Goal: Ask a question

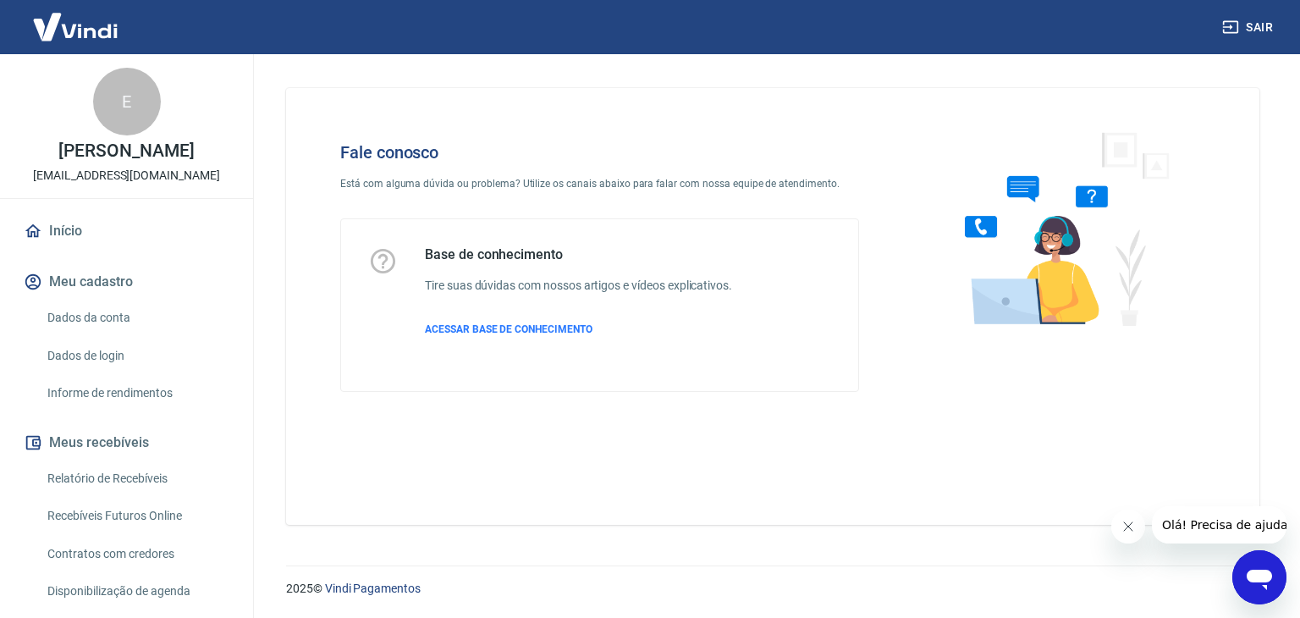
click at [1260, 571] on icon "Abrir janela de mensagens" at bounding box center [1259, 580] width 25 height 20
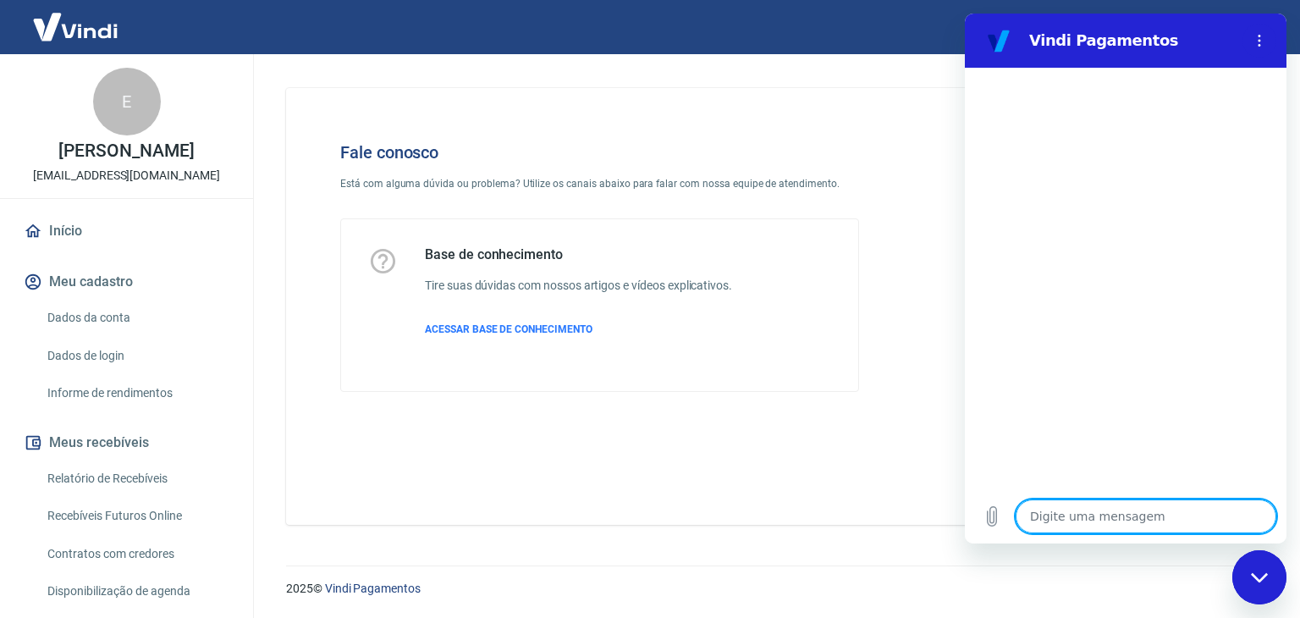
click at [1205, 508] on textarea at bounding box center [1146, 516] width 261 height 34
type textarea "x"
drag, startPoint x: 1204, startPoint y: 506, endPoint x: 1205, endPoint y: 492, distance: 14.4
click at [1203, 505] on textarea at bounding box center [1146, 516] width 261 height 34
type textarea "O"
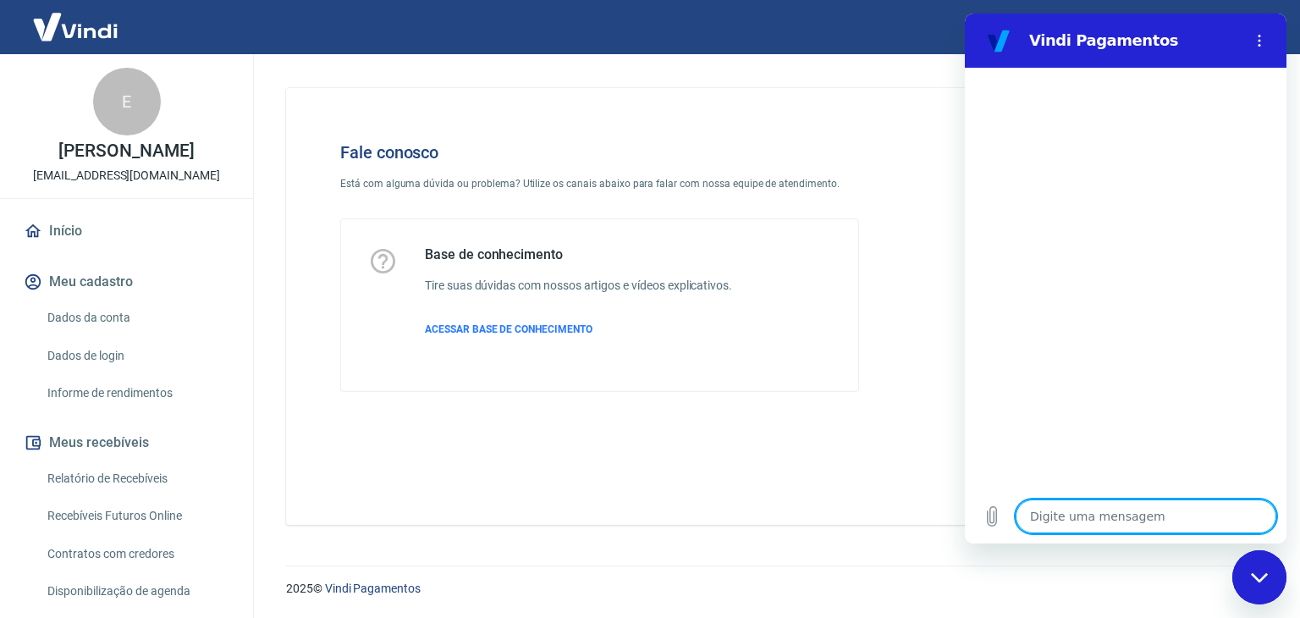
type textarea "x"
type textarea "Ol"
type textarea "x"
type textarea "Olá"
type textarea "x"
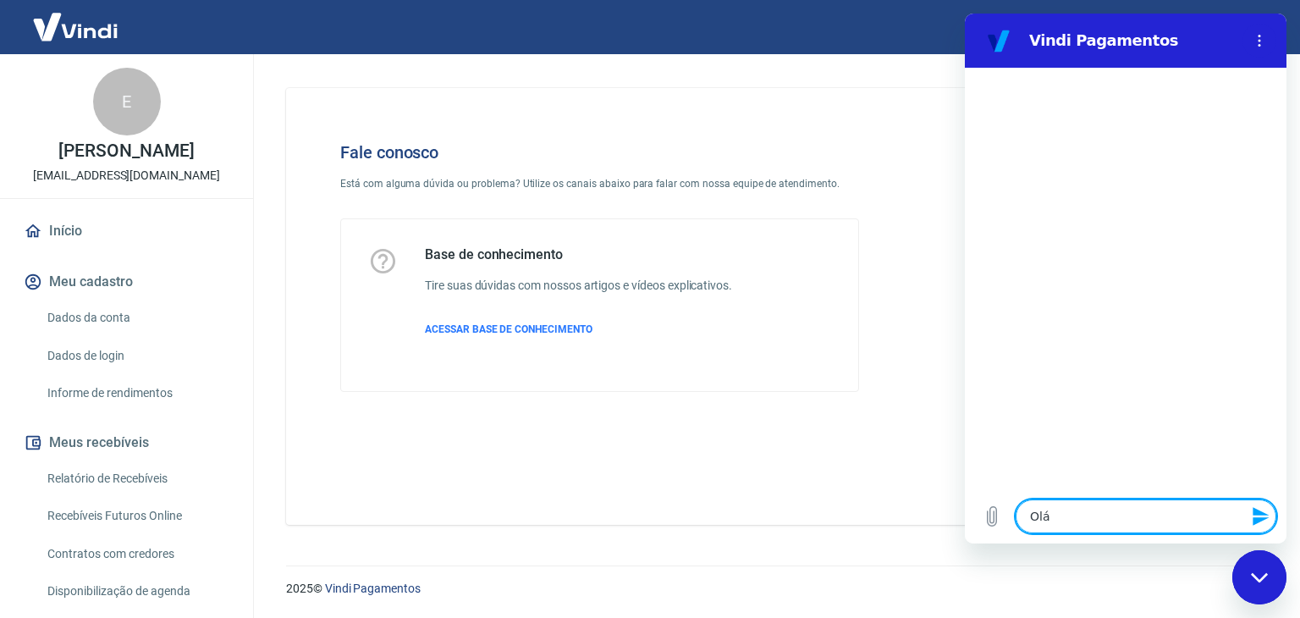
type textarea "Olá!"
type textarea "x"
type textarea "Olá!"
type textarea "x"
type textarea "Olá! A"
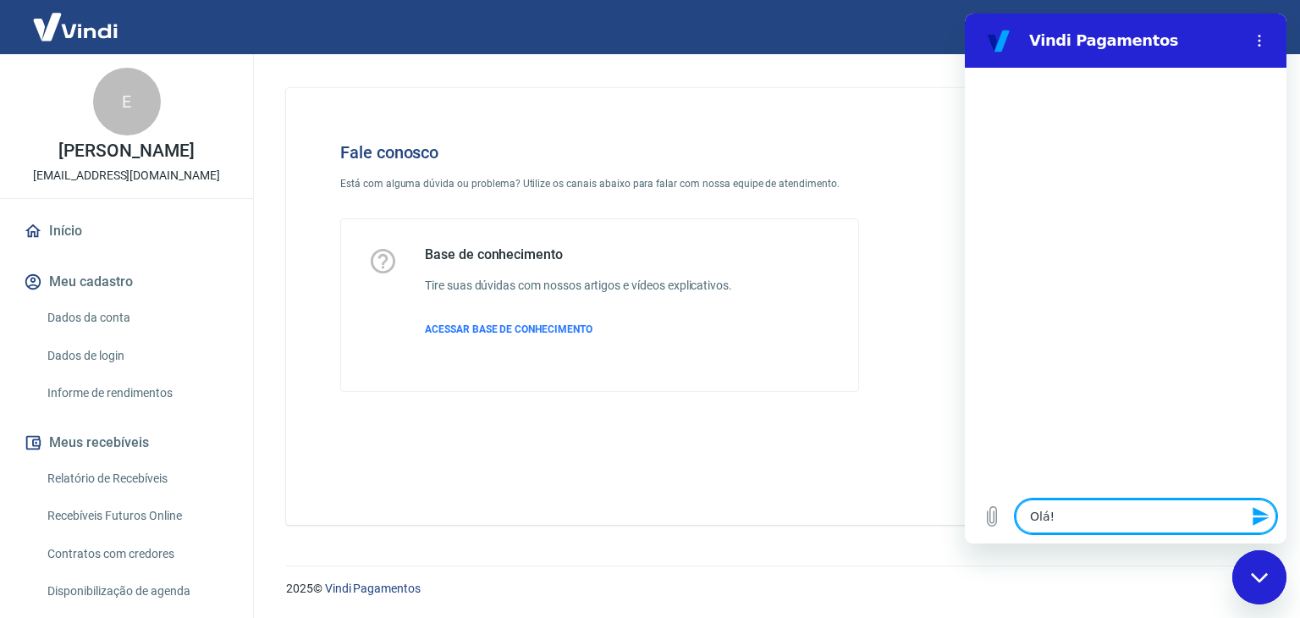
type textarea "x"
type textarea "Olá! A"
type textarea "x"
type textarea "Olá! A c"
type textarea "x"
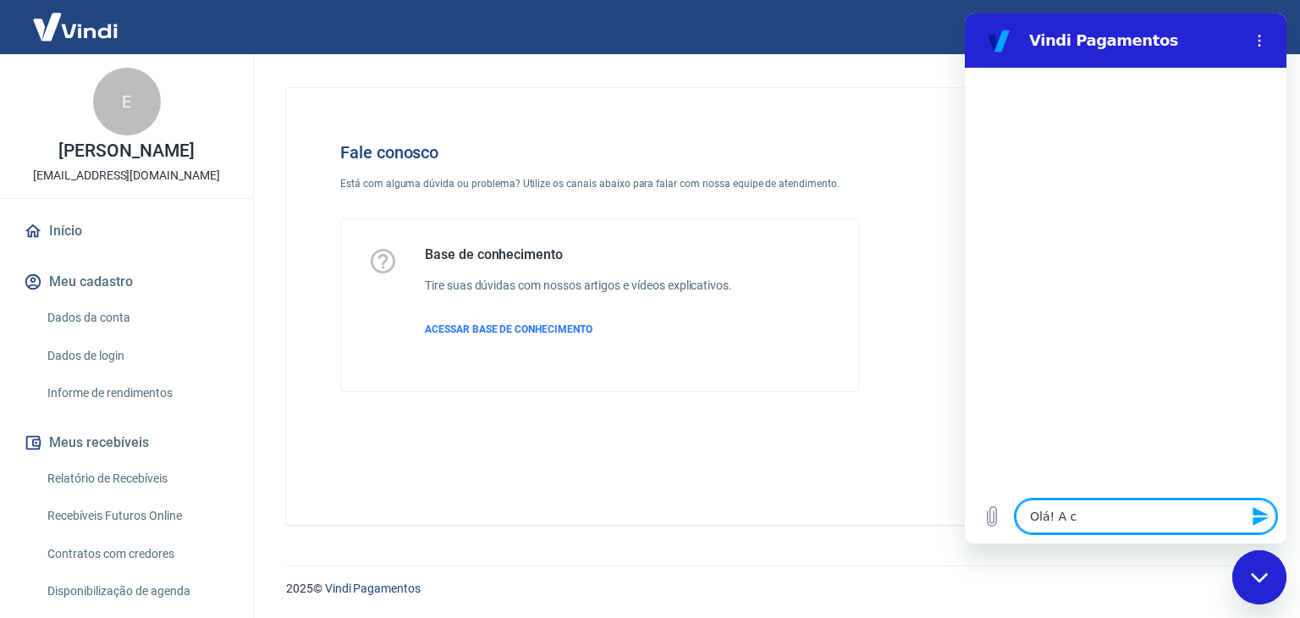
type textarea "Olá! A cç"
type textarea "x"
type textarea "Olá! A cço"
type textarea "x"
type textarea "Olá! A cçoe"
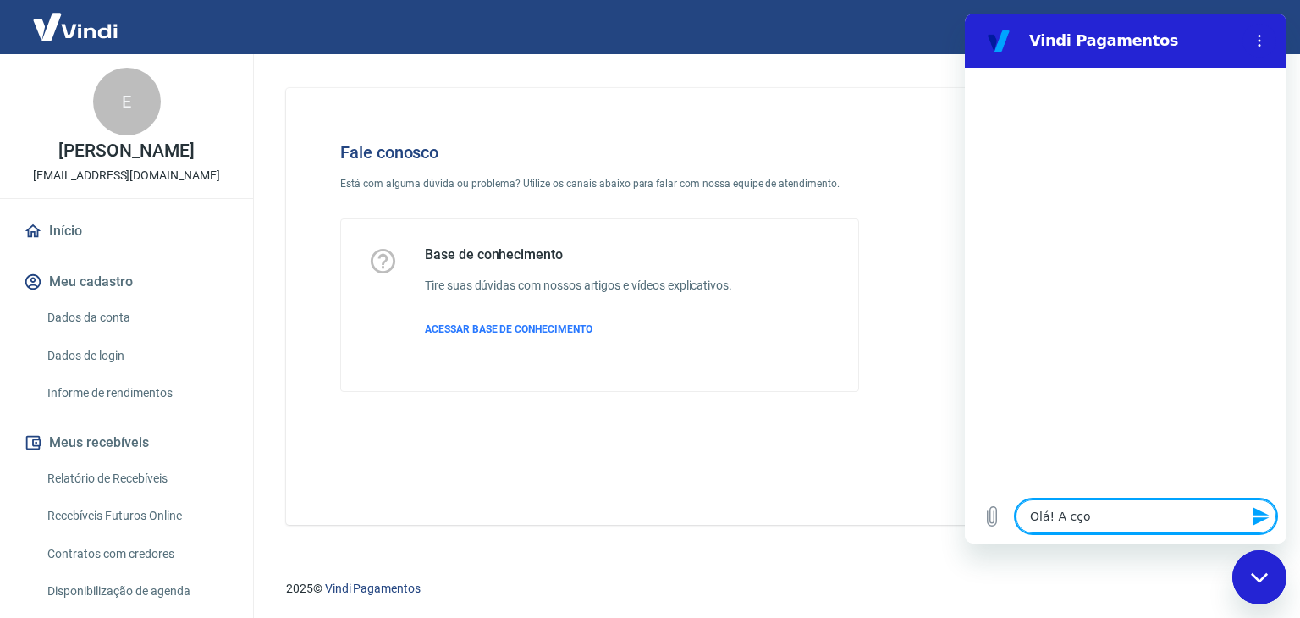
type textarea "x"
type textarea "Olá! A cço"
type textarea "x"
type textarea "Olá! A cç"
type textarea "x"
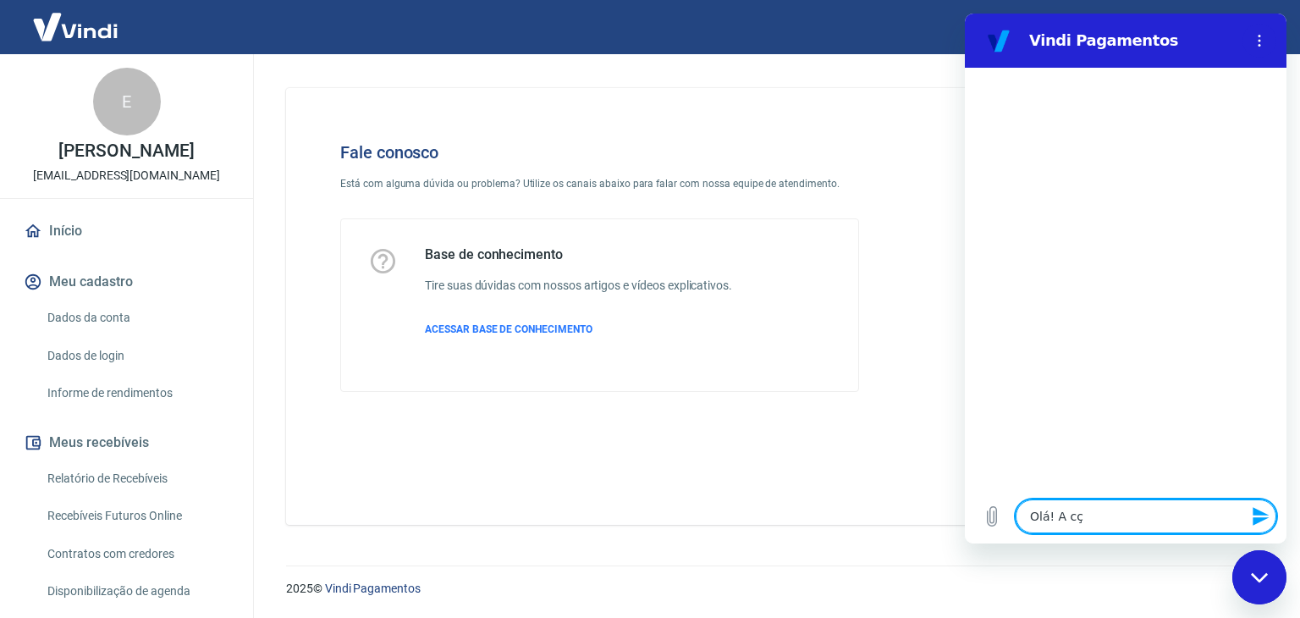
type textarea "Olá! A c"
type textarea "x"
type textarea "Olá! A cl"
type textarea "x"
type textarea "Olá! A cli"
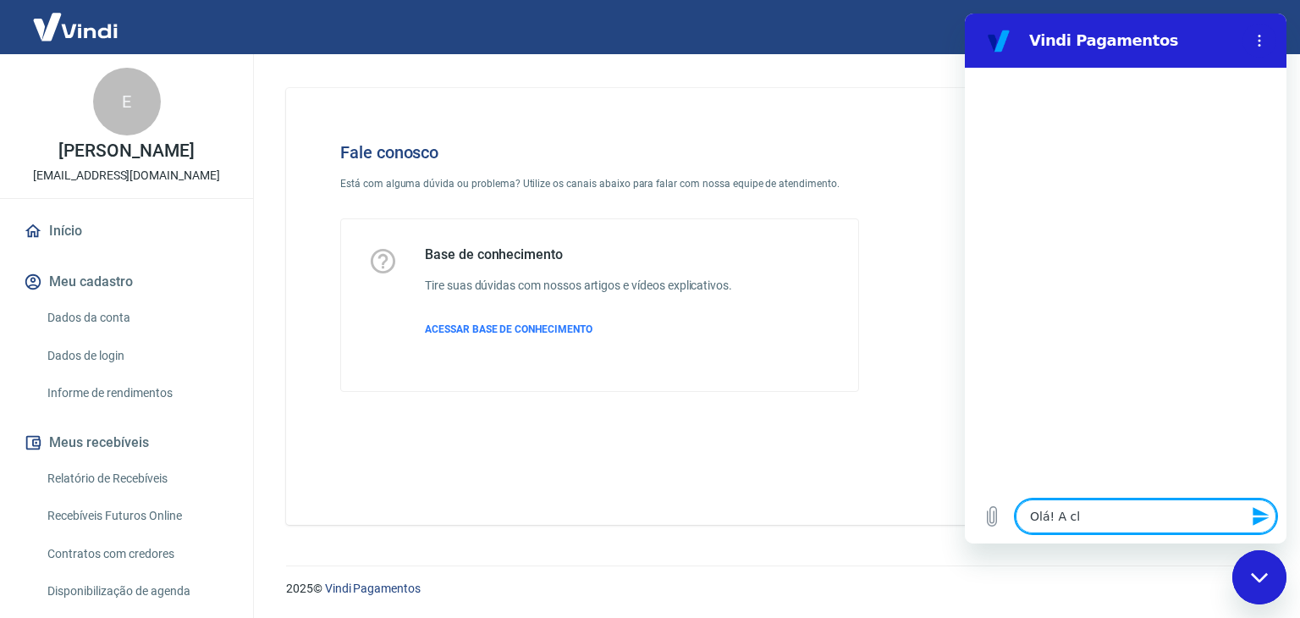
type textarea "x"
type textarea "Olá! A clie"
type textarea "x"
type textarea "Olá! A clien"
type textarea "x"
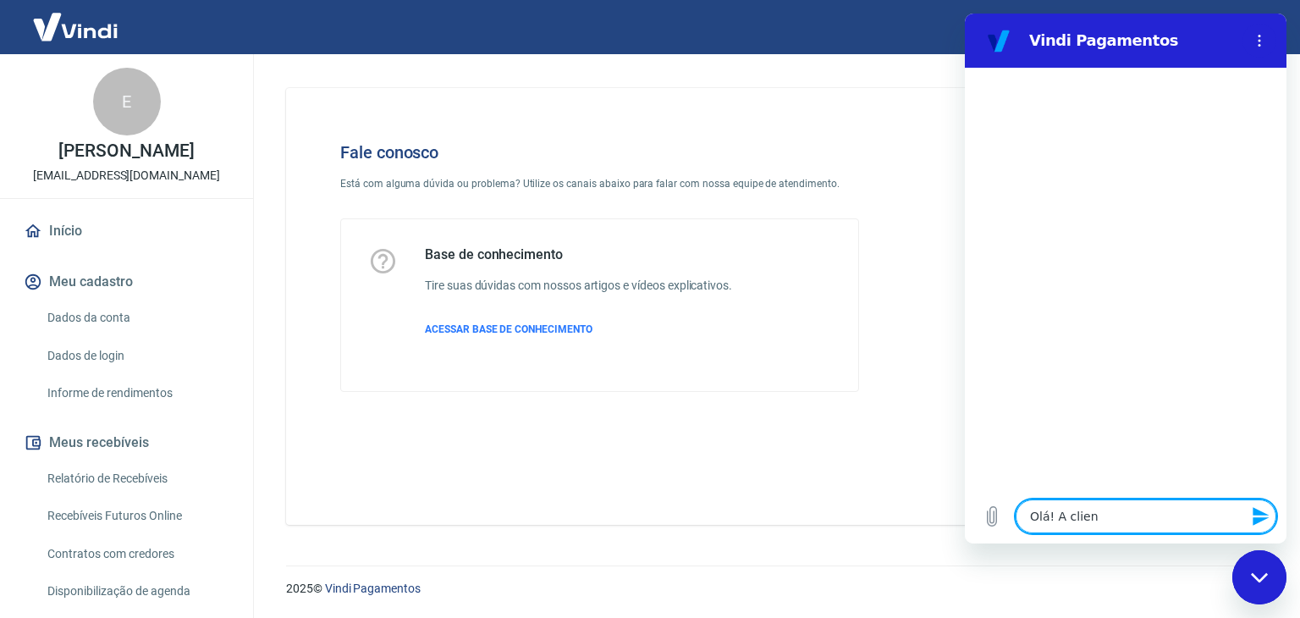
type textarea "Olá! A client"
type textarea "x"
type textarea "Olá! A cliente"
type textarea "x"
type textarea "Olá! A cliente"
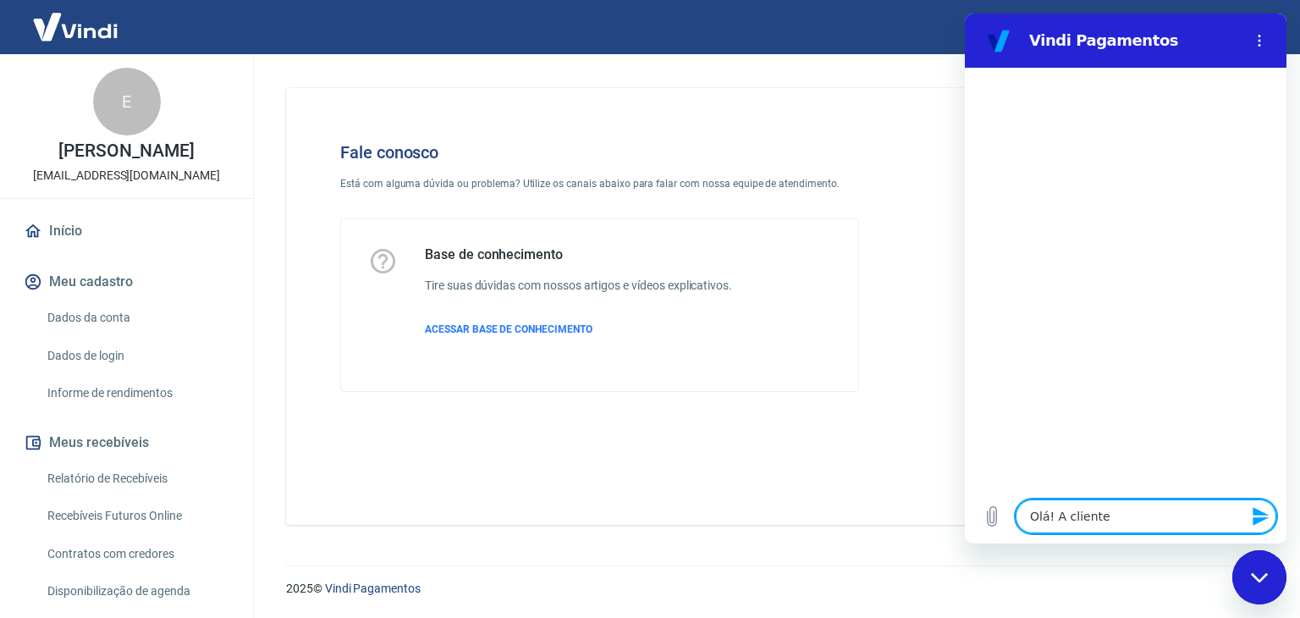
type textarea "x"
type textarea "Olá! A cliente e"
type textarea "x"
type textarea "Olá! A cliente en"
type textarea "x"
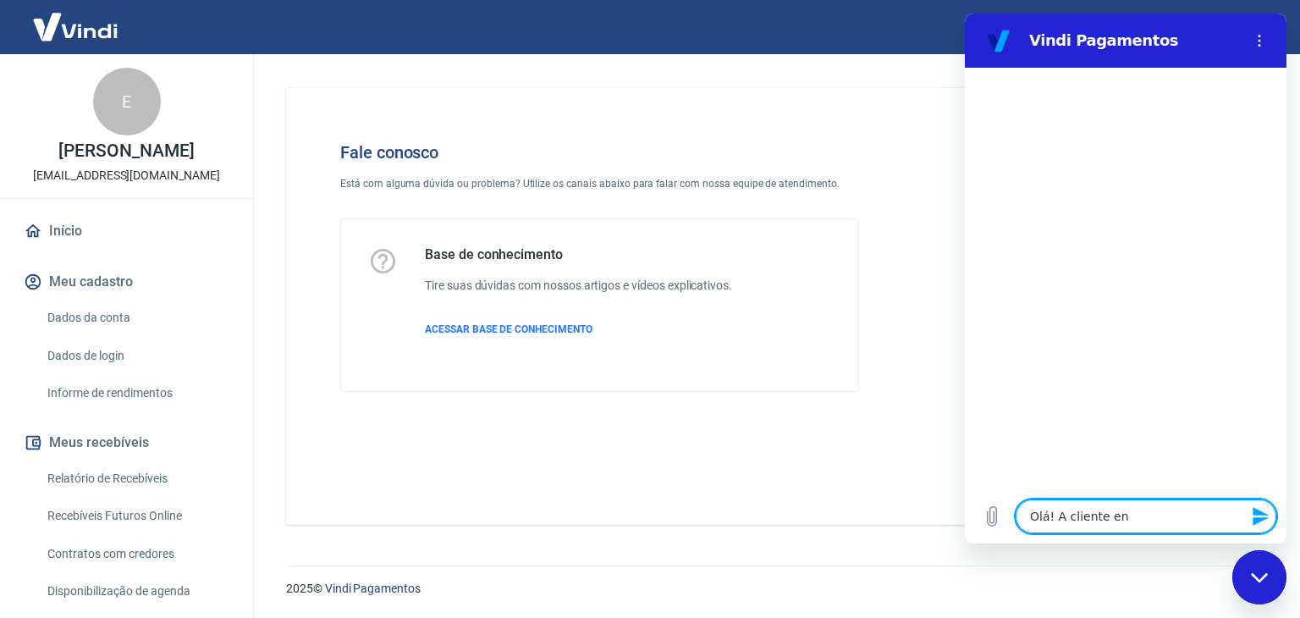
type textarea "Olá! A cliente env"
type textarea "x"
type textarea "Olá! A cliente envi"
type textarea "x"
type textarea "Olá! A cliente envio"
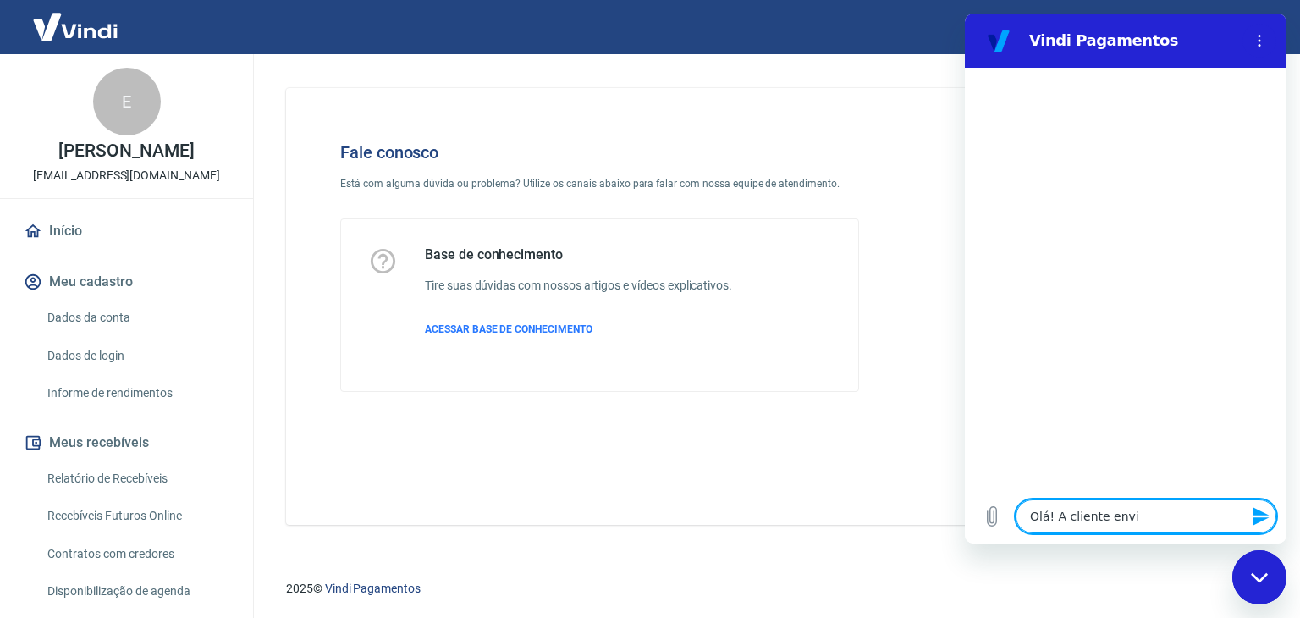
type textarea "x"
type textarea "Olá! A cliente enviou"
type textarea "x"
type textarea "Olá! A cliente enviou"
type textarea "x"
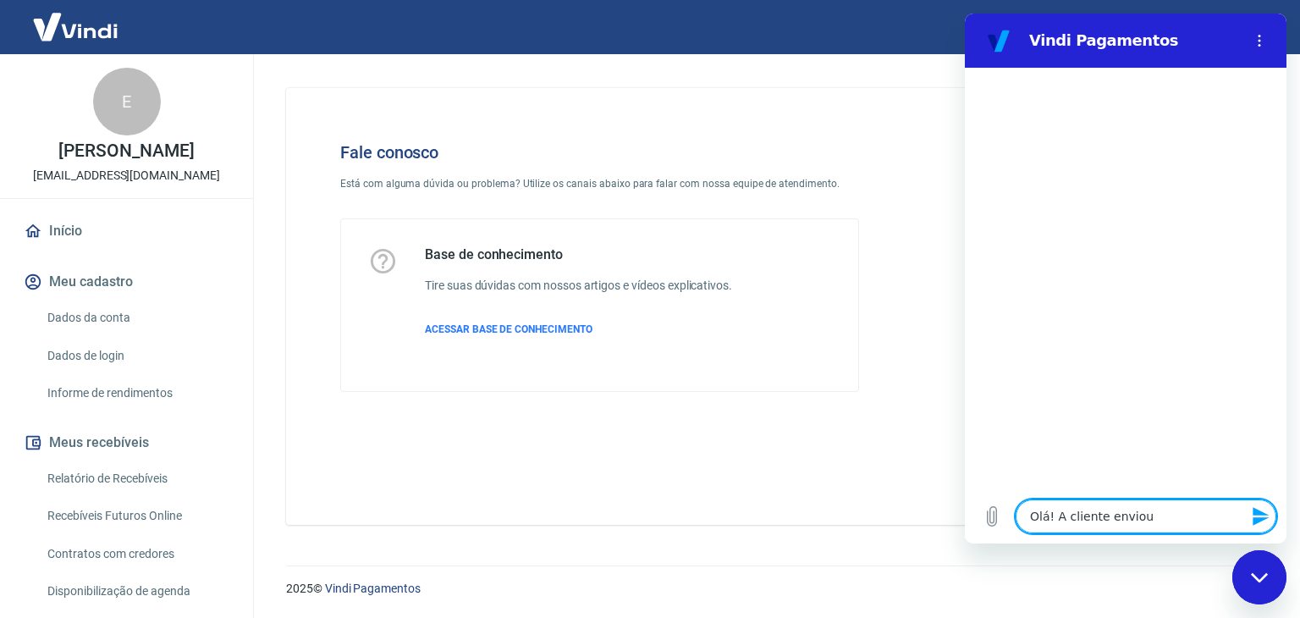
type textarea "Olá! A cliente enviou o"
type textarea "x"
type textarea "Olá! A cliente enviou o"
type textarea "x"
type textarea "Olá! A cliente enviou o c"
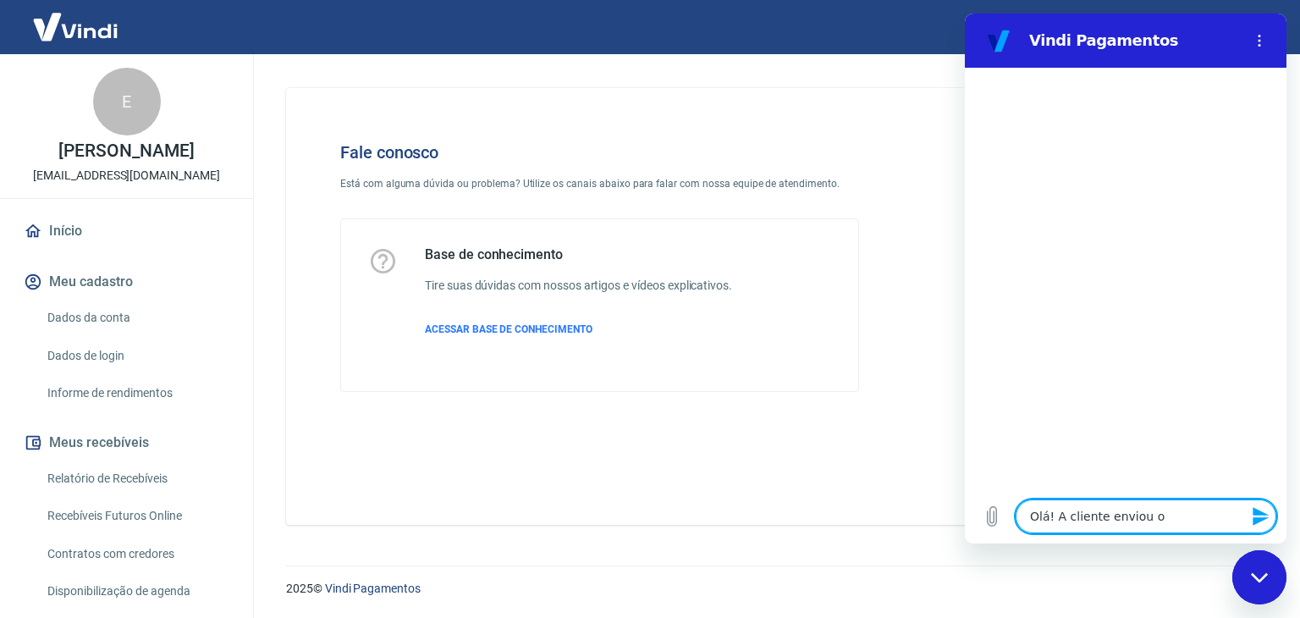
type textarea "x"
type textarea "Olá! A cliente enviou o co"
type textarea "x"
type textarea "Olá! A cliente enviou o com"
type textarea "x"
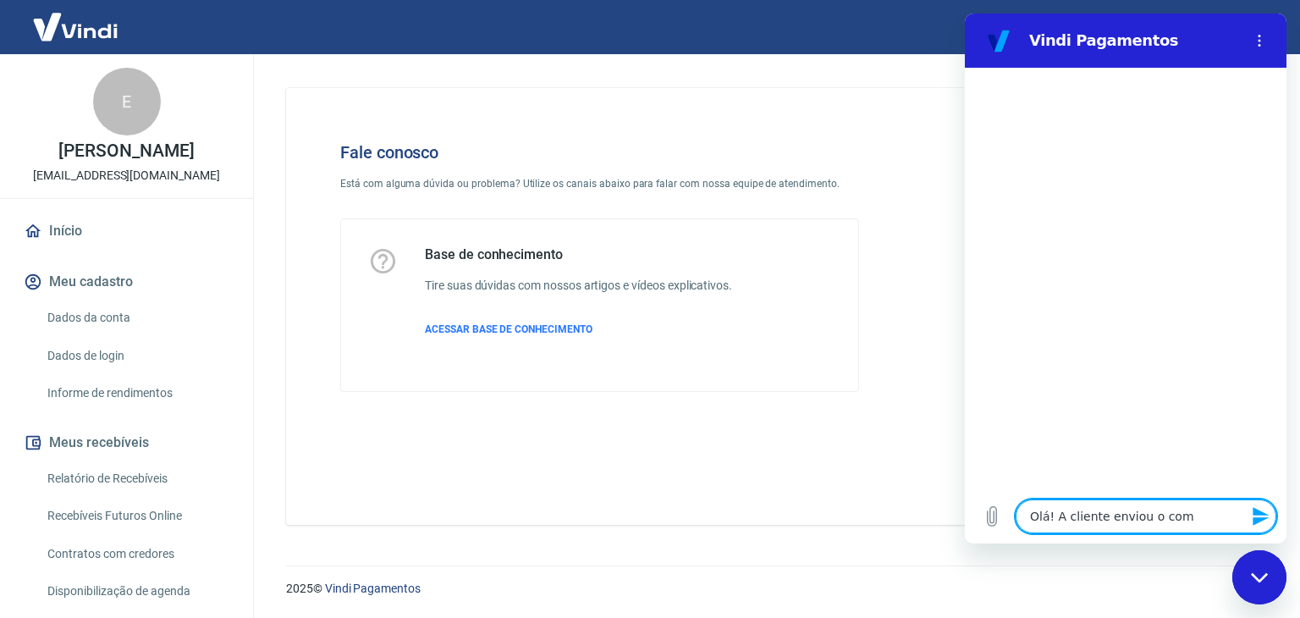
type textarea "Olá! A cliente enviou o comp"
type textarea "x"
type textarea "Olá! A cliente enviou o compr"
type textarea "x"
type textarea "Olá! A cliente enviou o [MEDICAL_DATA]"
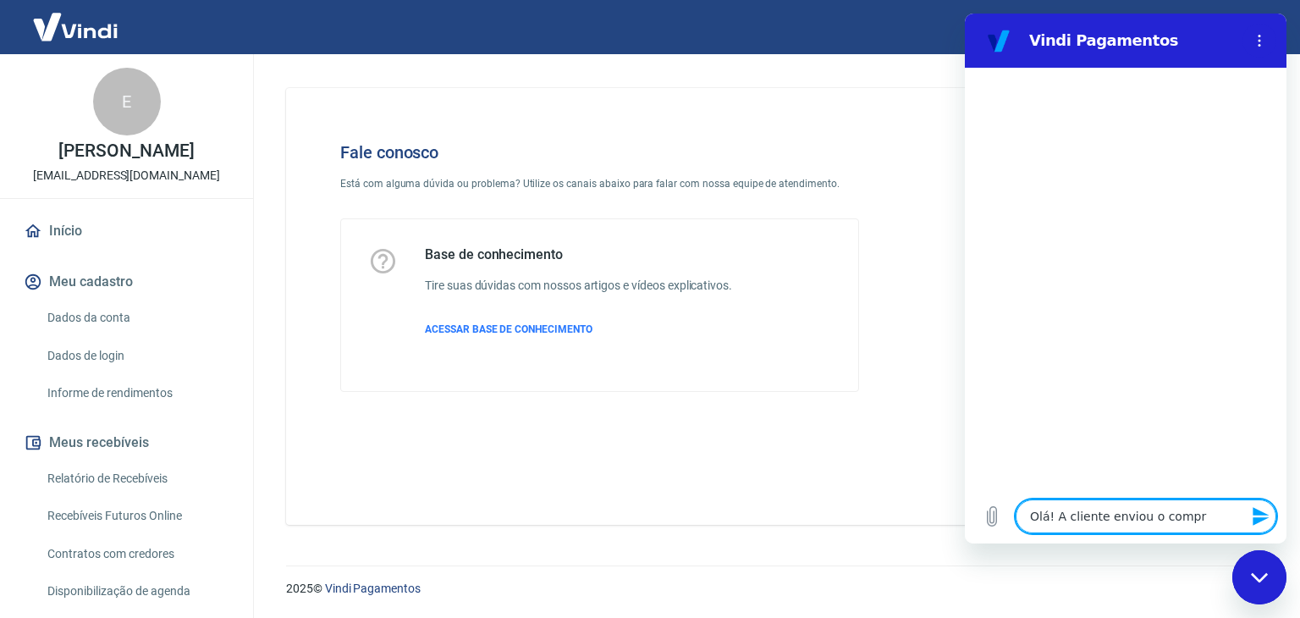
type textarea "x"
type textarea "Olá! A cliente enviou o comprov"
type textarea "x"
type textarea "Olá! A cliente enviou o comprova"
type textarea "x"
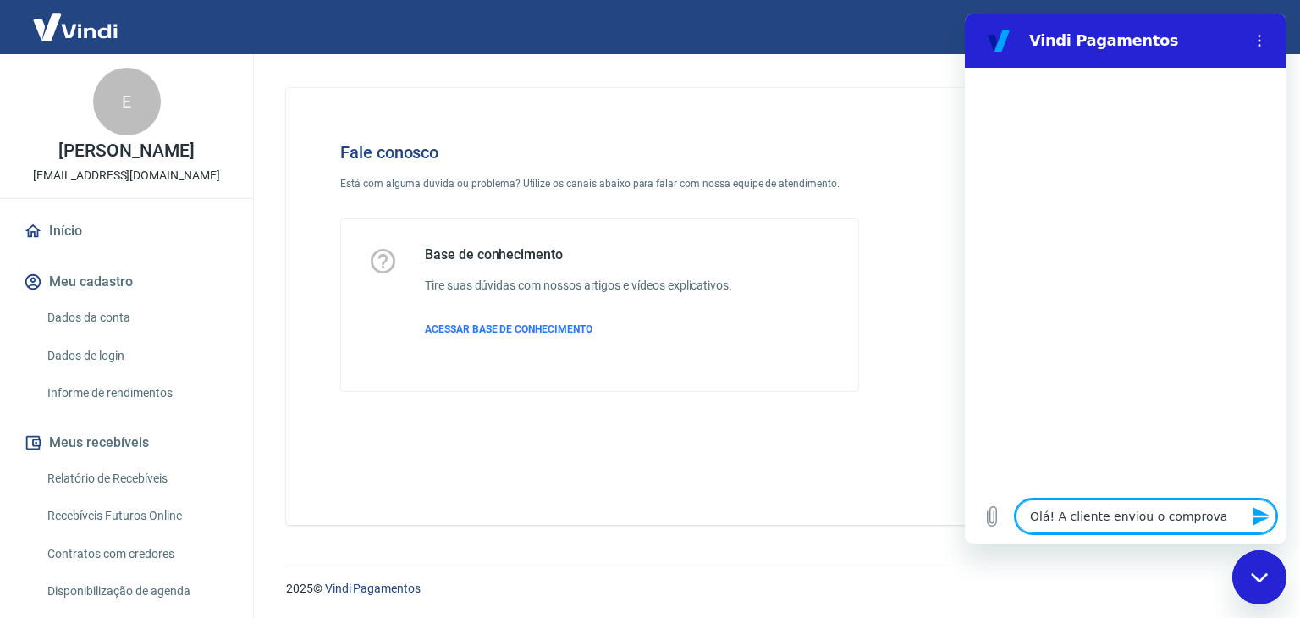
type textarea "Olá! A cliente enviou o comprovan"
type textarea "x"
type textarea "Olá! A cliente enviou o comprovant"
type textarea "x"
type textarea "Olá! A cliente enviou o comprovante"
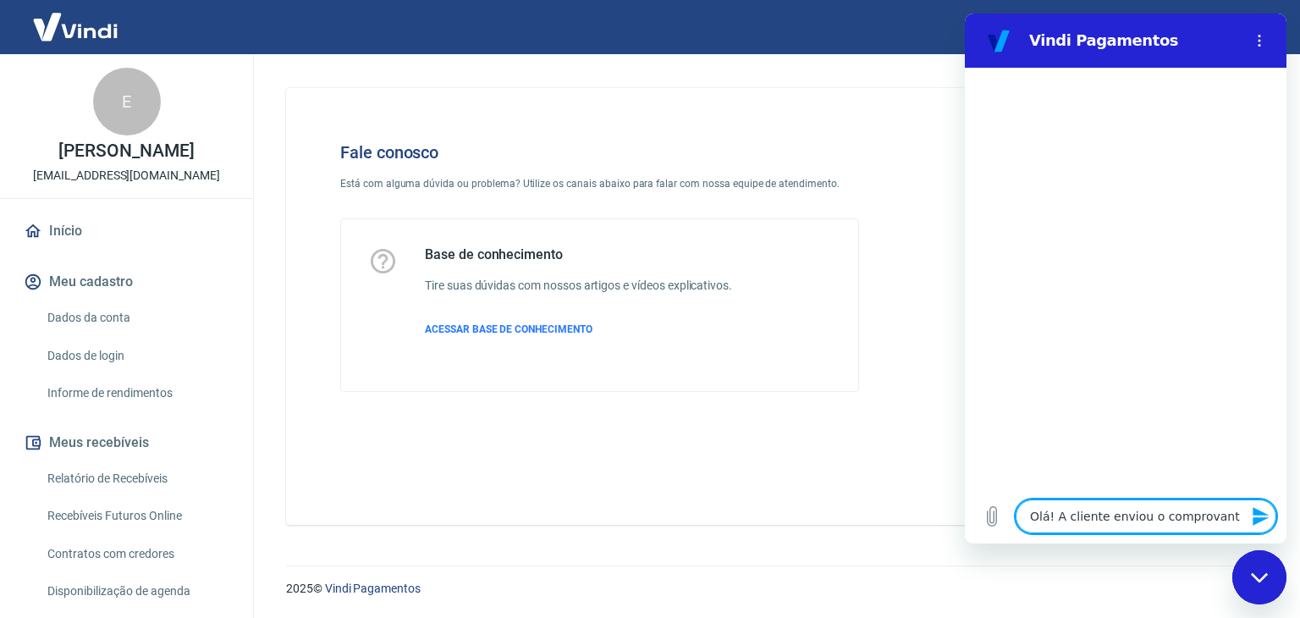
type textarea "x"
type textarea "Olá! A cliente enviou o comprovante"
type textarea "x"
type textarea "Olá! A cliente enviou o comprovante d"
type textarea "x"
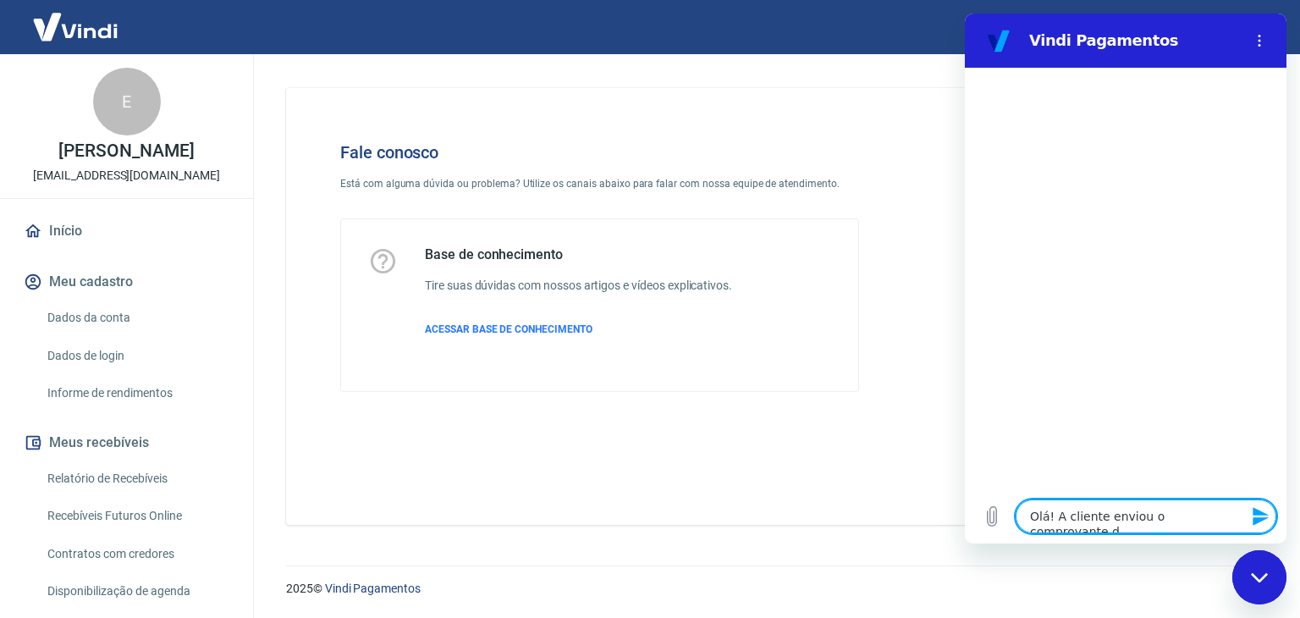
type textarea "Olá! A cliente enviou o comprovante de"
type textarea "x"
type textarea "Olá! A cliente enviou o comprovante de"
type textarea "x"
type textarea "Olá! A cliente enviou o comprovante de p"
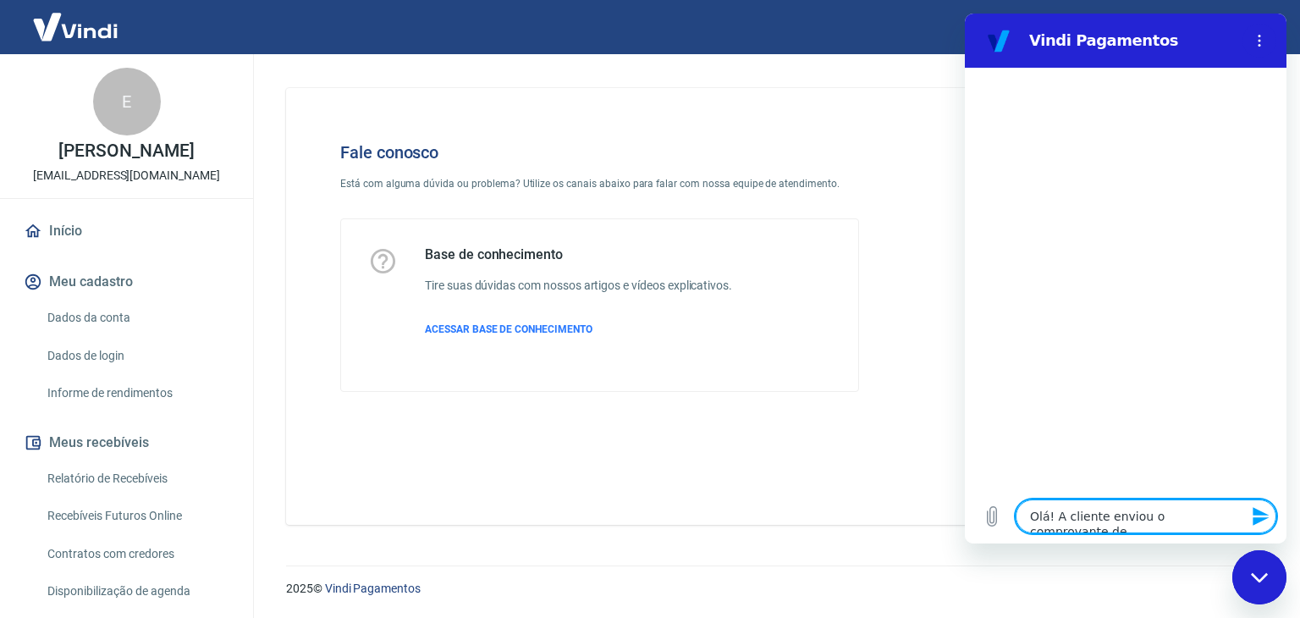
type textarea "x"
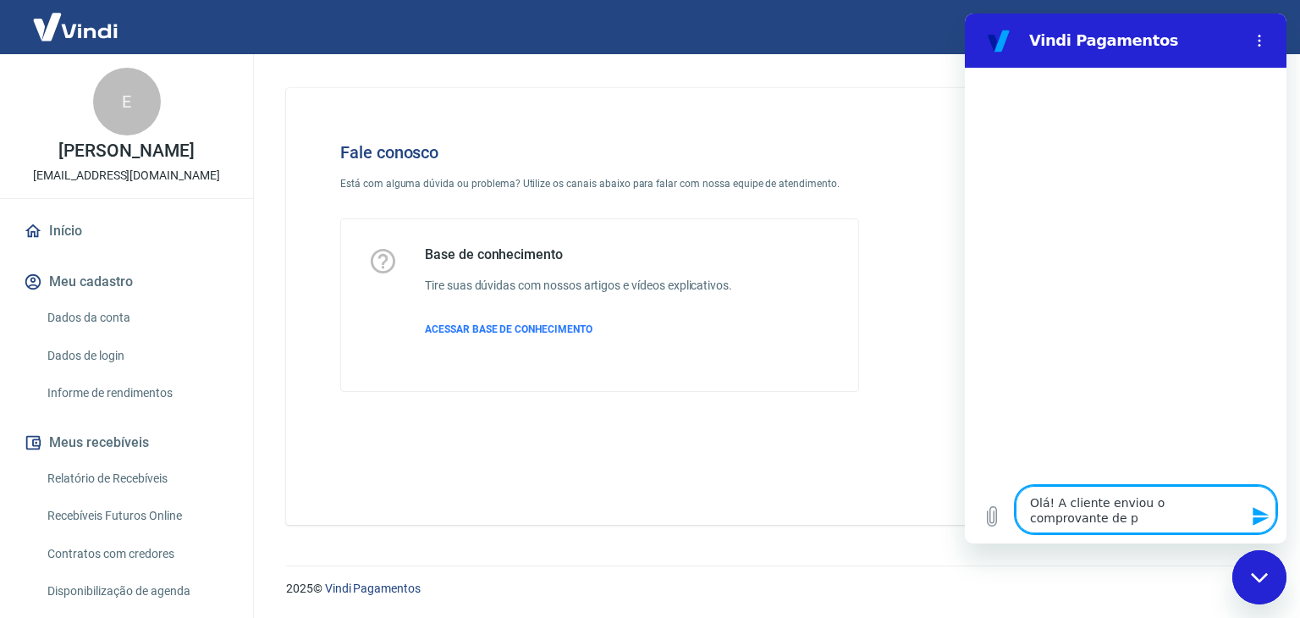
type textarea "Olá! A cliente enviou o comprovante de pa"
type textarea "x"
type textarea "Olá! A cliente enviou o comprovante de pag"
type textarea "x"
type textarea "Olá! A cliente enviou o comprovante de paga"
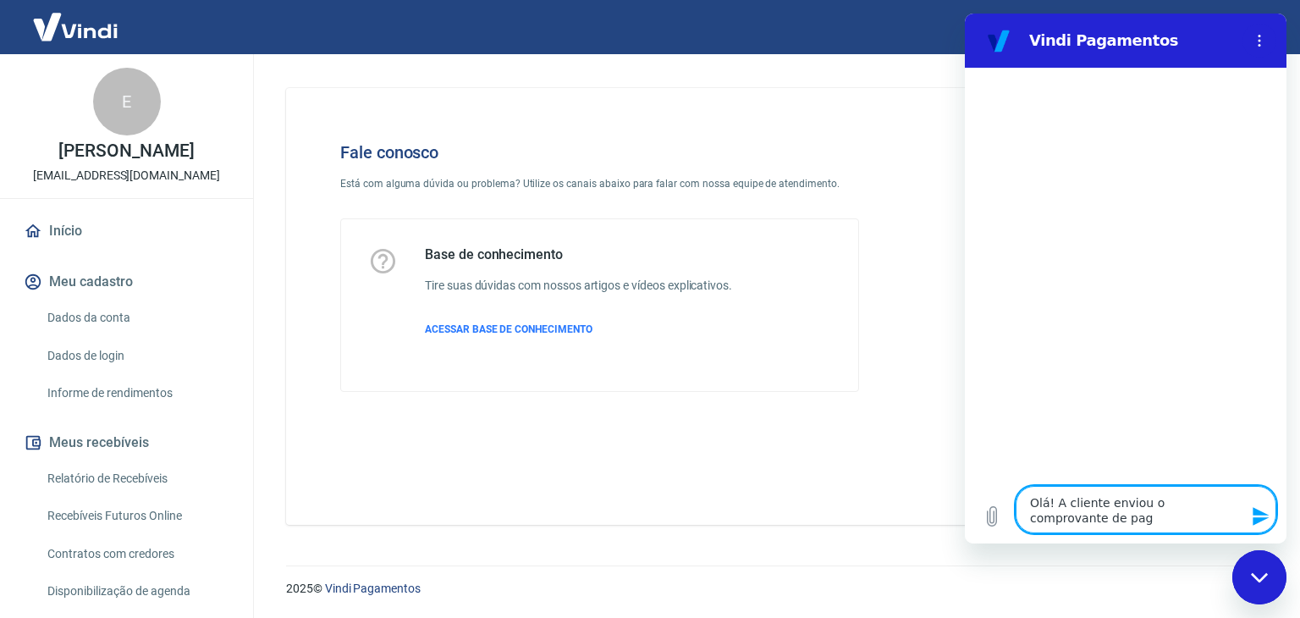
type textarea "x"
type textarea "Olá! A cliente enviou o comprovante de pagam"
type textarea "x"
type textarea "Olá! A cliente enviou o comprovante de pagame"
type textarea "x"
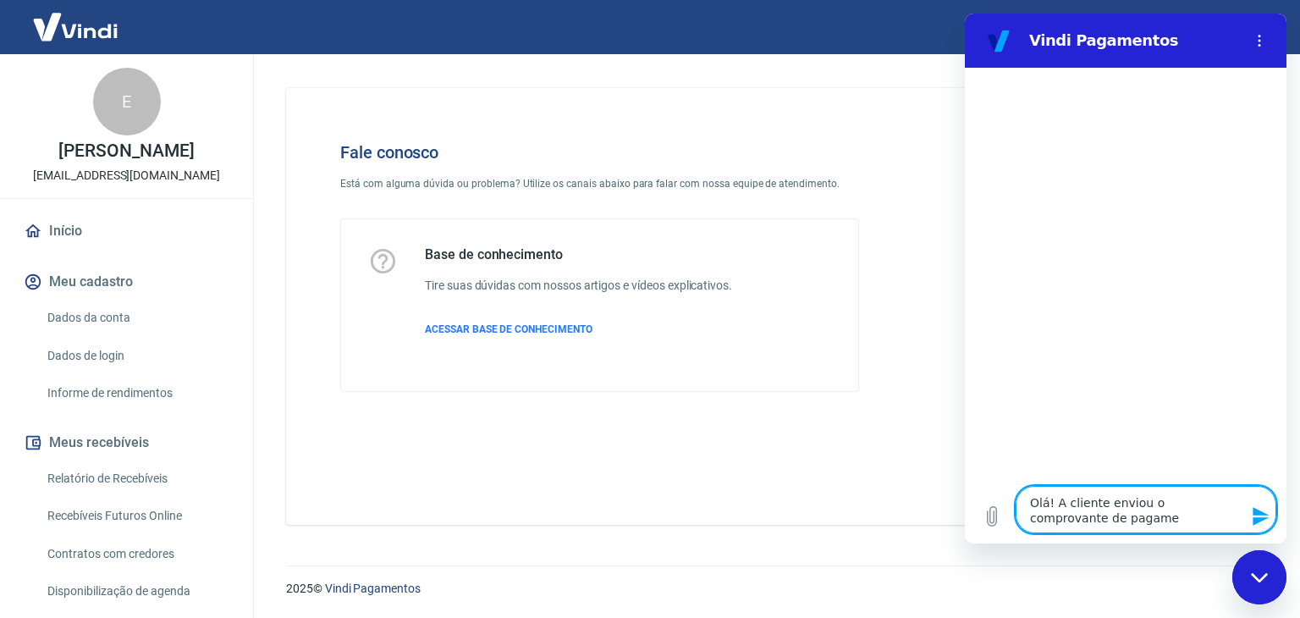
type textarea "Olá! A cliente enviou o comprovante de pagamen"
type textarea "x"
type textarea "Olá! A cliente enviou o comprovante de pagament"
type textarea "x"
type textarea "Olá! A cliente enviou o comprovante de pagamento"
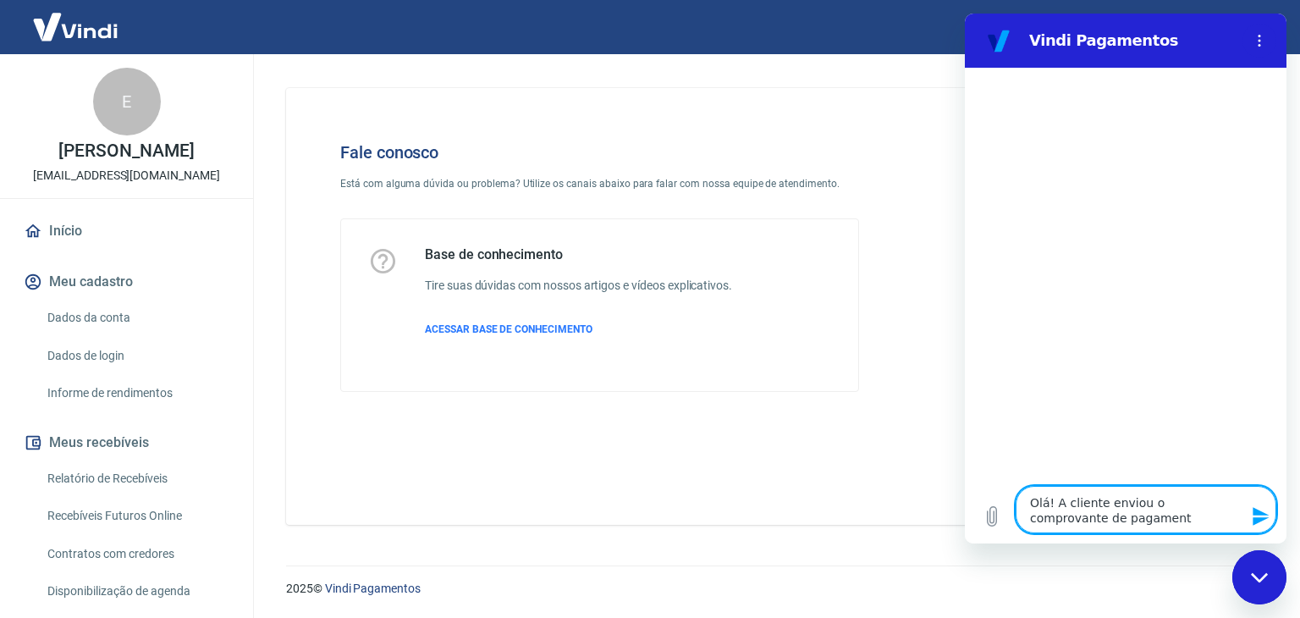
type textarea "x"
type textarea "Olá! A cliente enviou o comprovante de pagamento"
type textarea "x"
type textarea "Olá! A cliente enviou o comprovante de pagamento m"
type textarea "x"
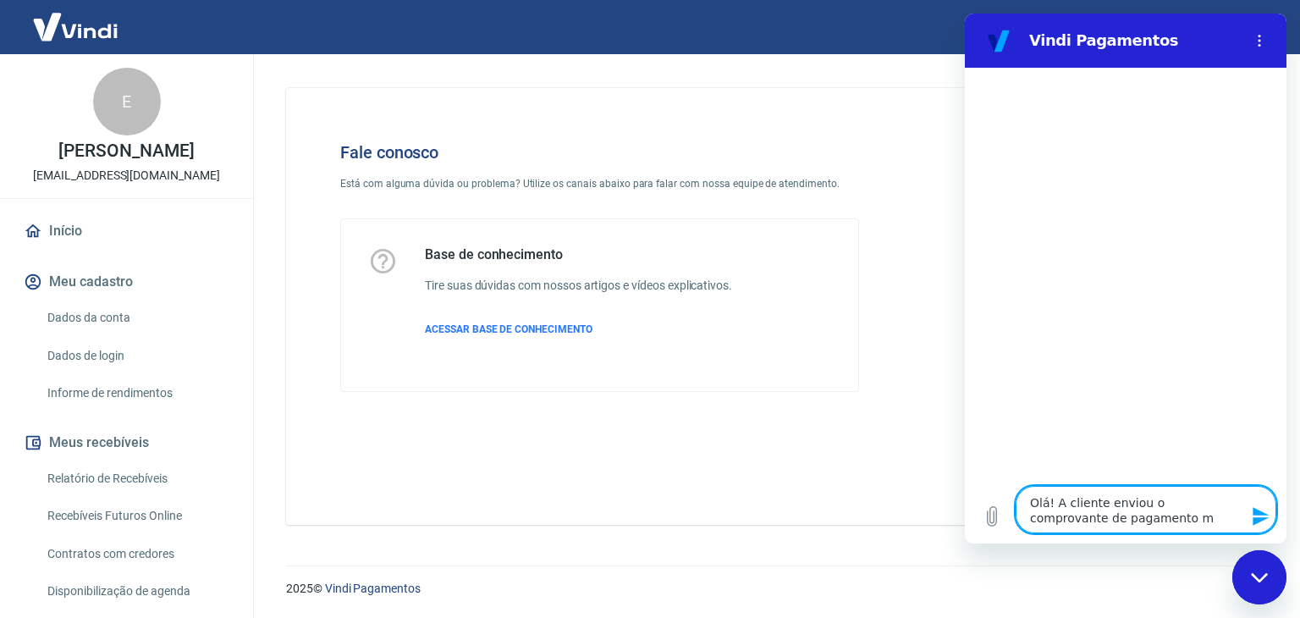
type textarea "Olá! A cliente enviou o comprovante de pagamento ma"
type textarea "x"
type textarea "Olá! A cliente enviou o comprovante de pagamento mas"
type textarea "x"
type textarea "Olá! A cliente enviou o comprovante de pagamento mas"
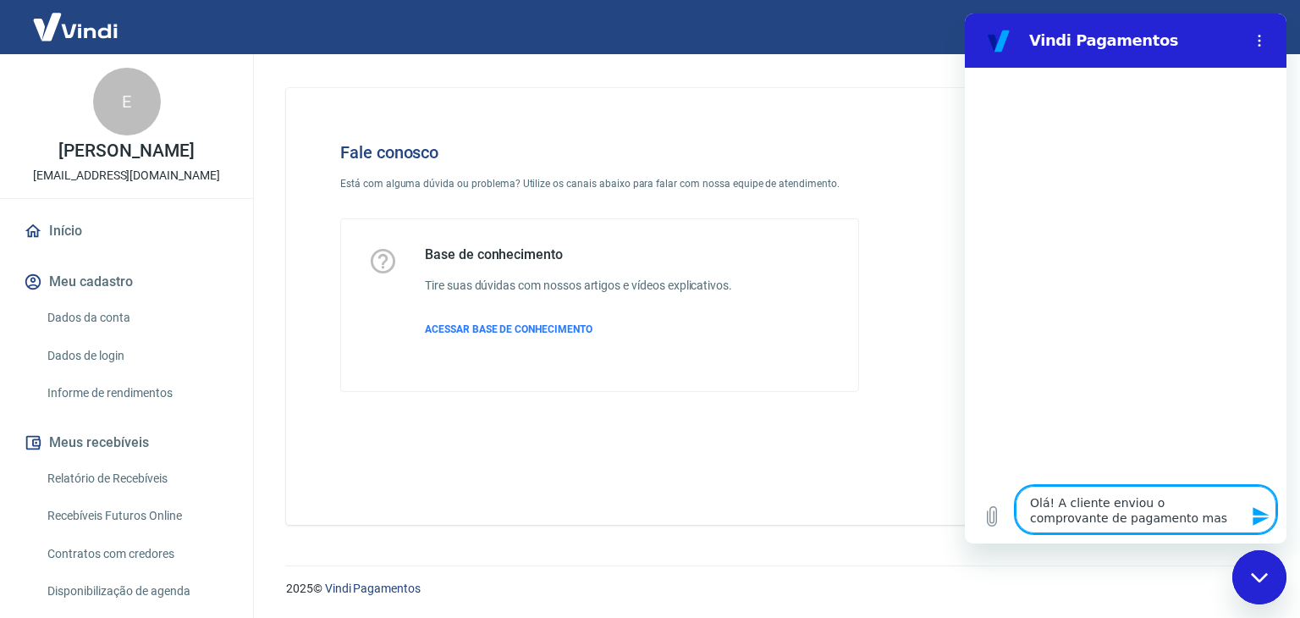
type textarea "x"
type textarea "Olá! A cliente enviou o comprovante de pagamento mas p"
type textarea "x"
type textarea "Olá! A cliente enviou o comprovante de pagamento mas pe"
type textarea "x"
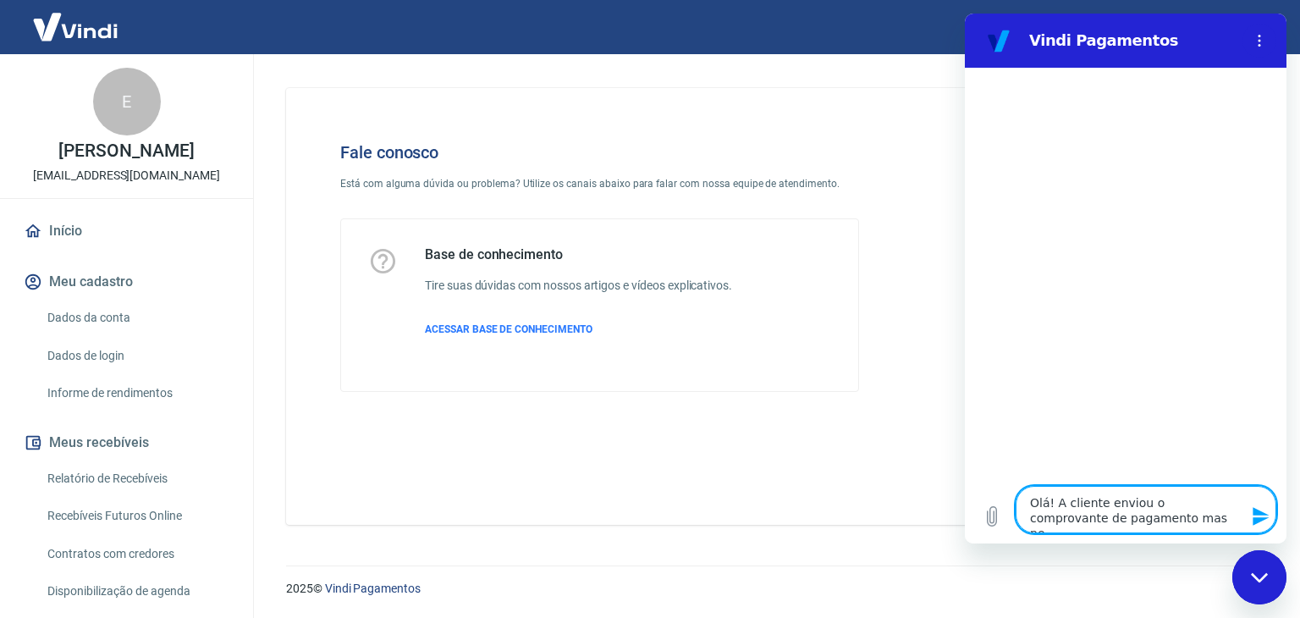
type textarea "Olá! A cliente enviou o comprovante de pagamento mas pel"
type textarea "x"
type textarea "Olá! A cliente enviou o comprovante de pagamento mas pela"
type textarea "x"
type textarea "Olá! A cliente enviou o comprovante de pagamento mas pela"
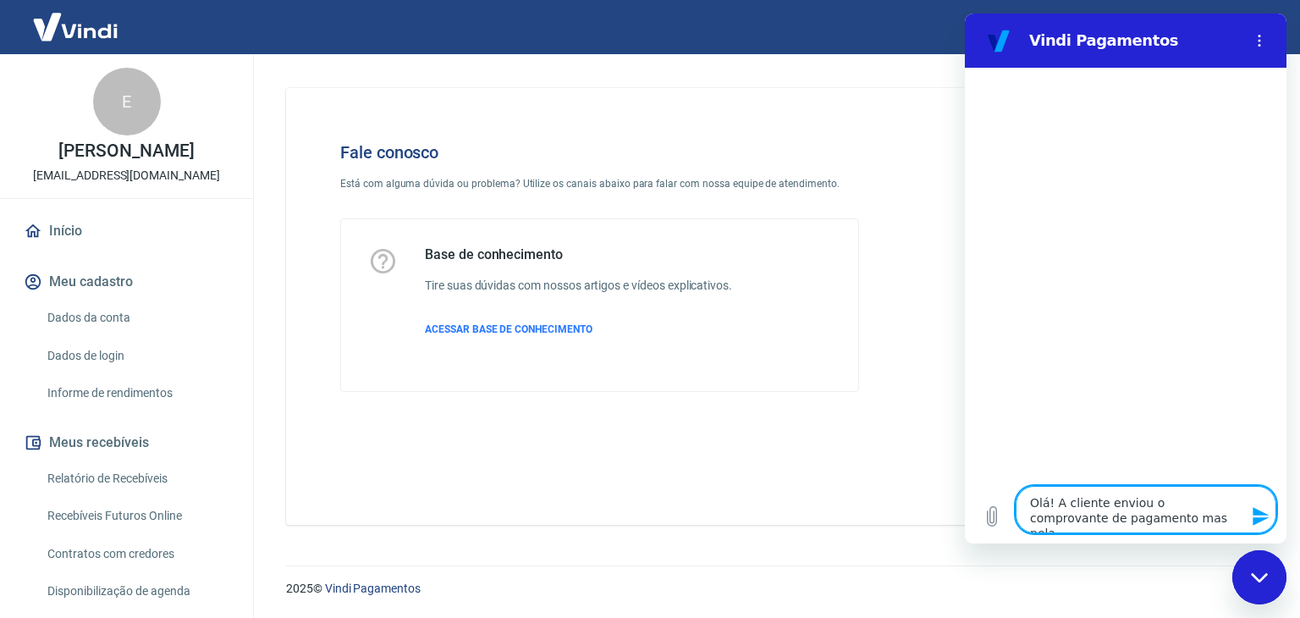
type textarea "x"
type textarea "Olá! A cliente enviou o comprovante de pagamento mas pela v"
type textarea "x"
type textarea "Olá! A cliente enviou o comprovante de pagamento mas pela vi"
type textarea "x"
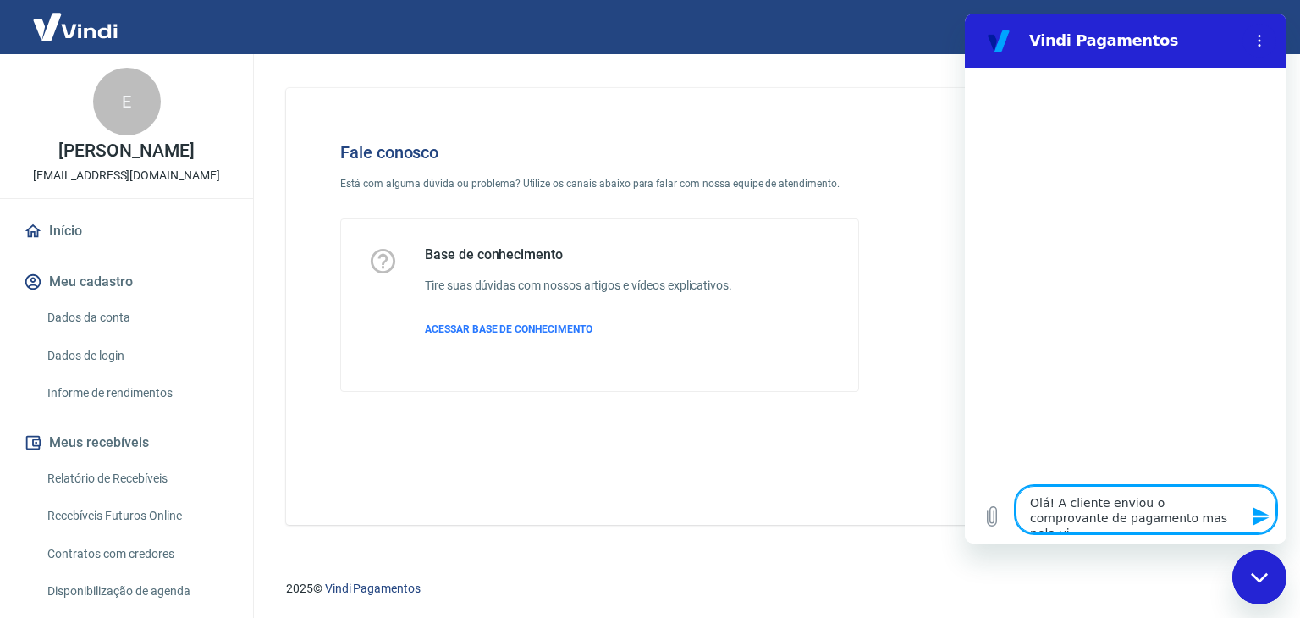
type textarea "Olá! A cliente enviou o comprovante de pagamento mas pela vin"
type textarea "x"
type textarea "Olá! A cliente enviou o comprovante de pagamento mas pela vind"
type textarea "x"
type textarea "Olá! A cliente enviou o comprovante de pagamento mas pela vindi"
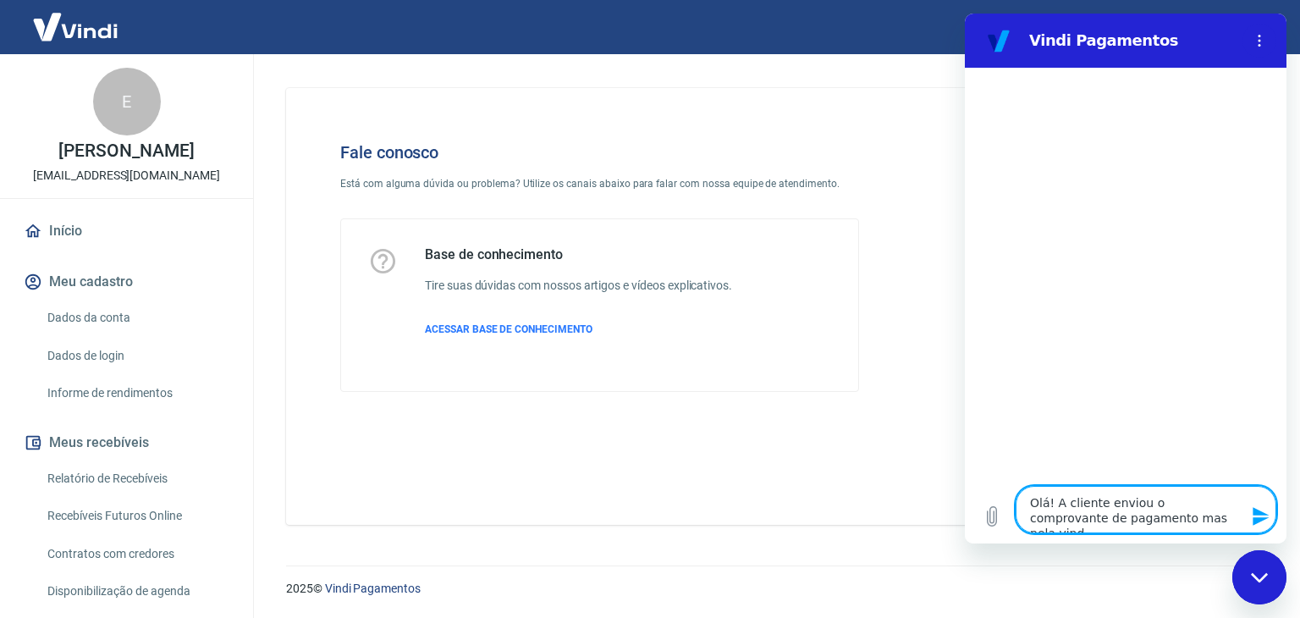
type textarea "x"
type textarea "Olá! A cliente enviou o comprovante de pagamento mas pela vindi"
type textarea "x"
type textarea "Olá! A cliente enviou o comprovante de pagamento mas pela vindi a"
type textarea "x"
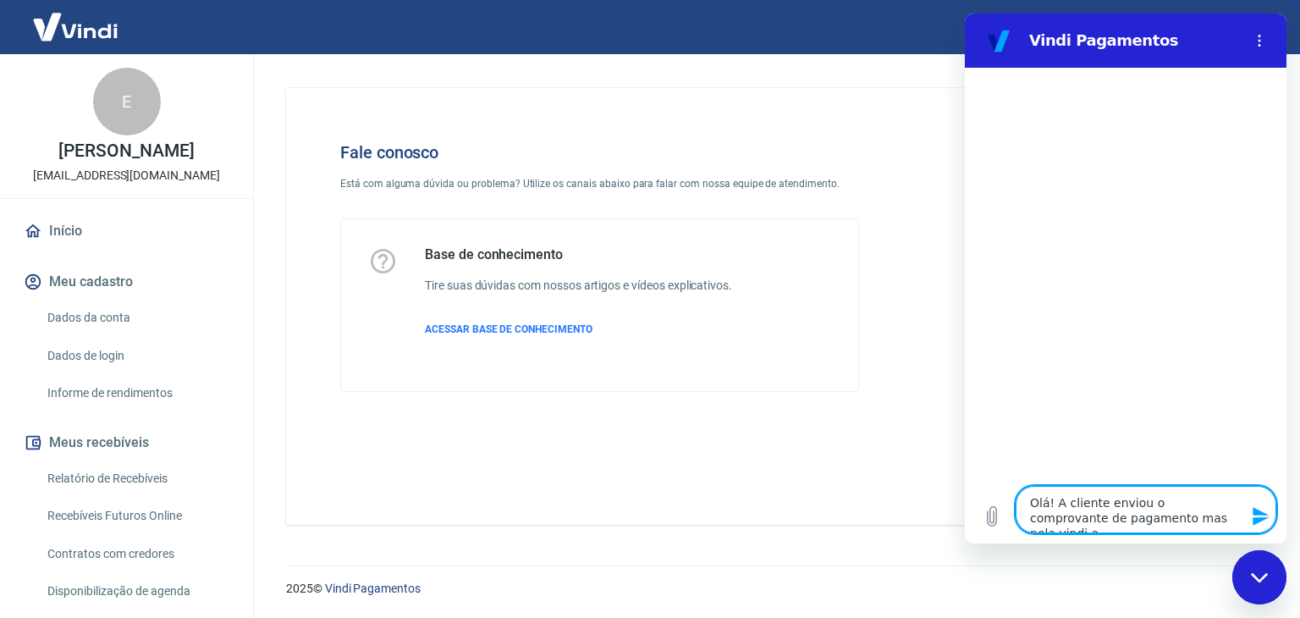
type textarea "Olá! A cliente enviou o comprovante de pagamento mas pela vindi ai"
type textarea "x"
type textarea "Olá! A cliente enviou o comprovante de pagamento mas pela vindi ain"
type textarea "x"
type textarea "Olá! A cliente enviou o comprovante de pagamento mas pela vindi aind"
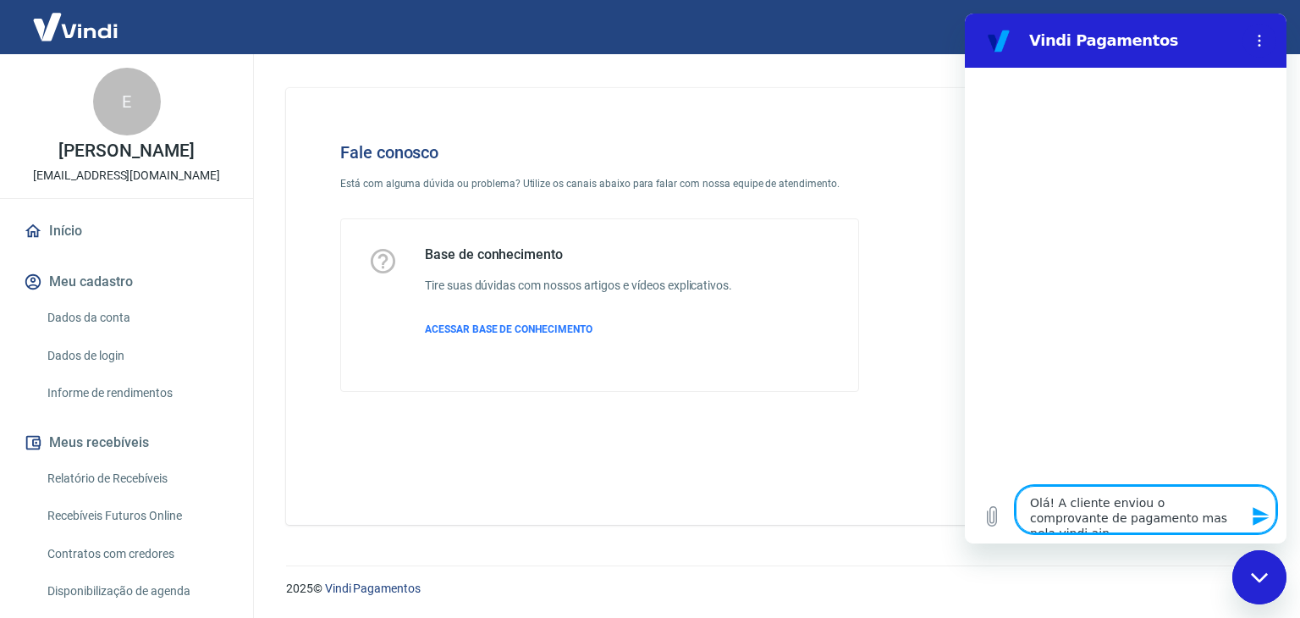
type textarea "x"
type textarea "Olá! A cliente enviou o comprovante de pagamento mas pela vindi ainda"
type textarea "x"
type textarea "Olá! A cliente enviou o comprovante de pagamento mas pela vindi ainda"
type textarea "x"
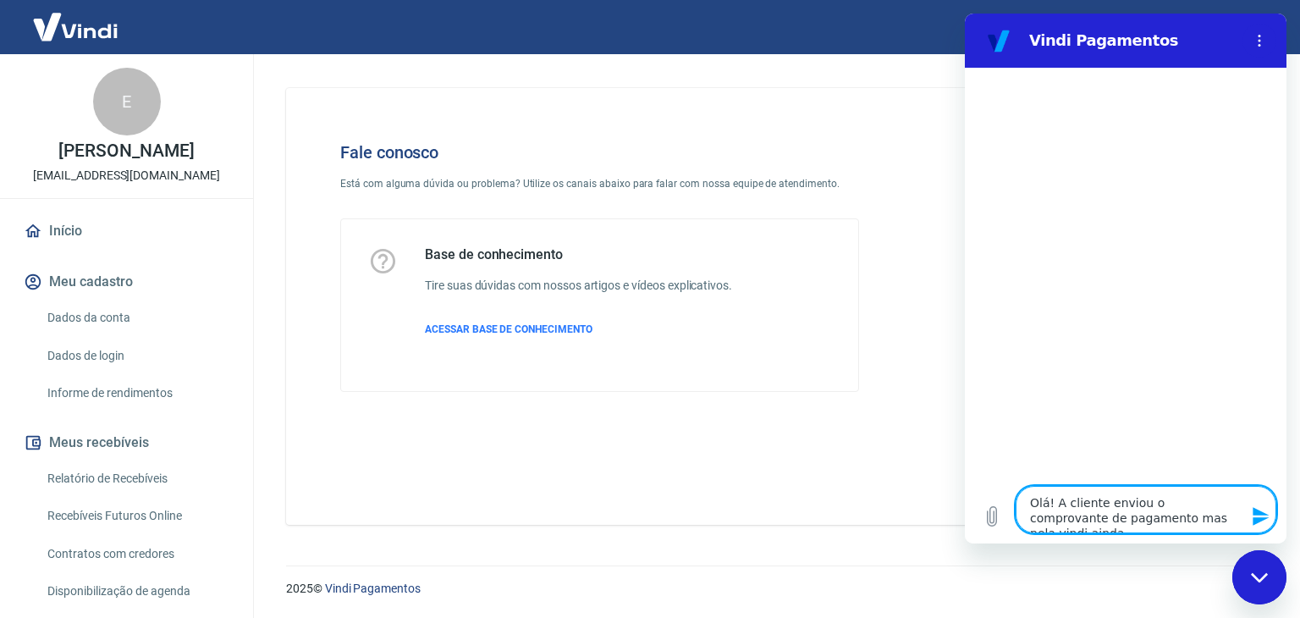
type textarea "Olá! A cliente enviou o comprovante de pagamento mas pela vindi ainda e"
type textarea "x"
type textarea "Olá! A cliente enviou o comprovante de pagamento mas pela vindi ainda es"
type textarea "x"
type textarea "Olá! A cliente enviou o comprovante de pagamento mas pela vindi ainda est"
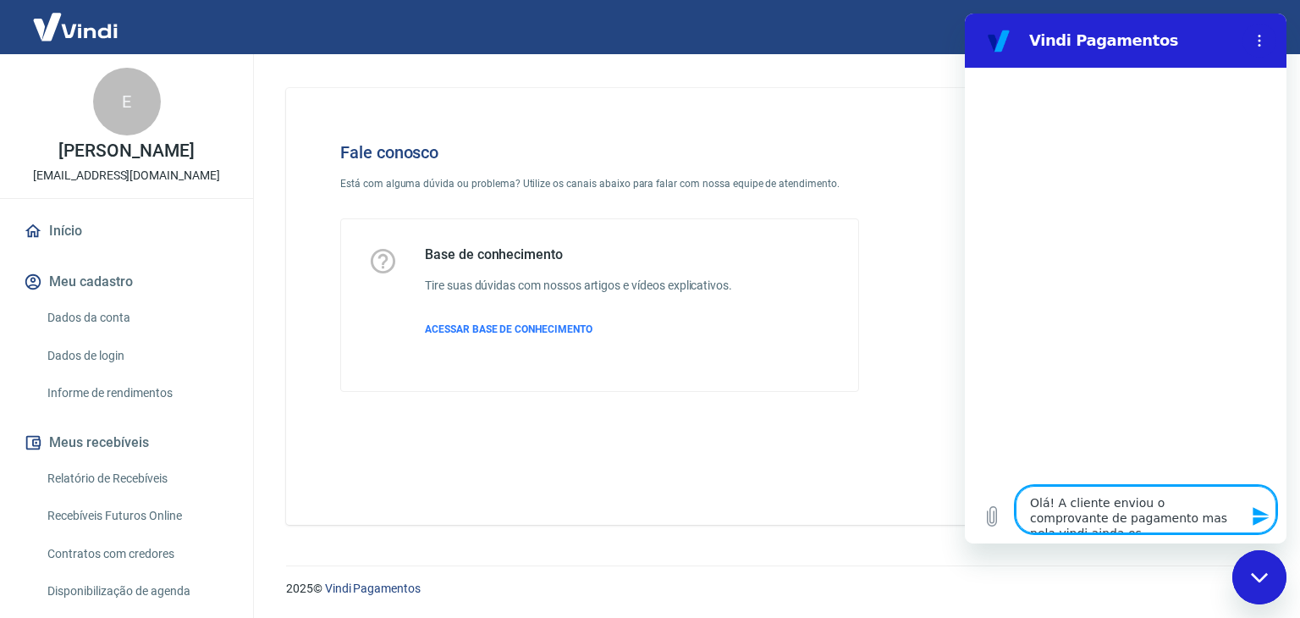
type textarea "x"
type textarea "Olá! A cliente enviou o comprovante de pagamento mas pela vindi ainda está"
type textarea "x"
type textarea "Olá! A cliente enviou o comprovante de pagamento mas pela vindi ainda está"
type textarea "x"
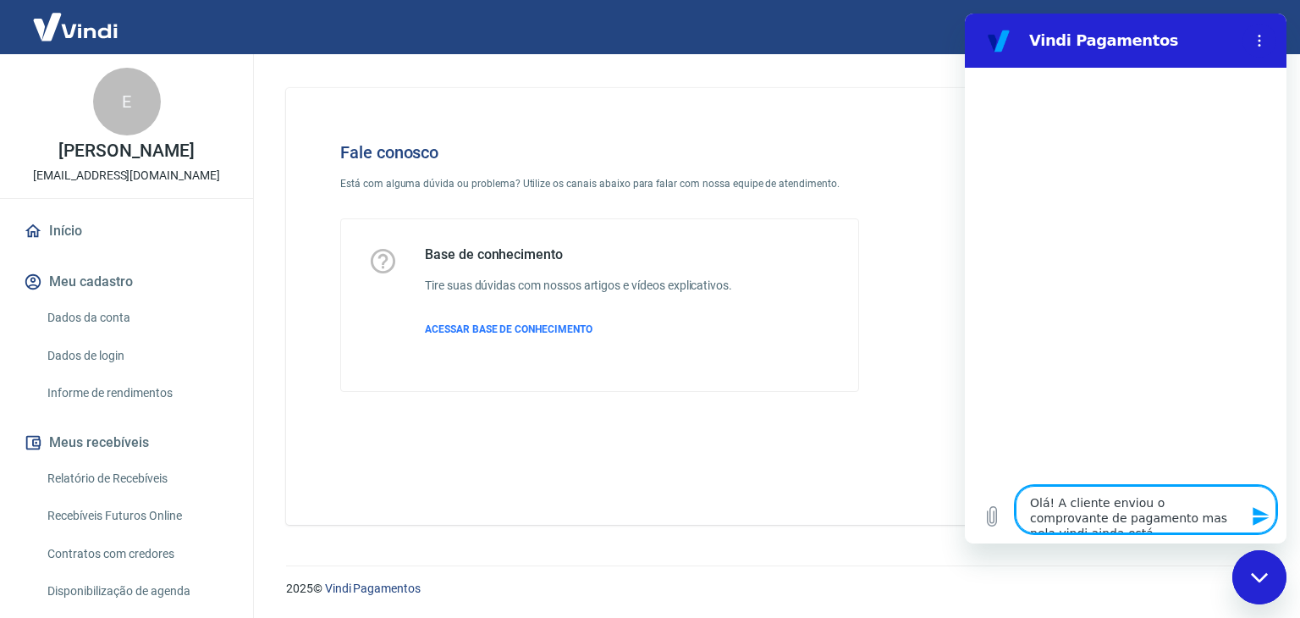
type textarea "Olá! A cliente enviou o comprovante de pagamento mas pela vindi ainda está c"
type textarea "x"
type textarea "Olá! A cliente enviou o comprovante de pagamento mas pela vindi ainda está co"
type textarea "x"
type textarea "Olá! A cliente enviou o comprovante de pagamento mas pela vindi ainda está com"
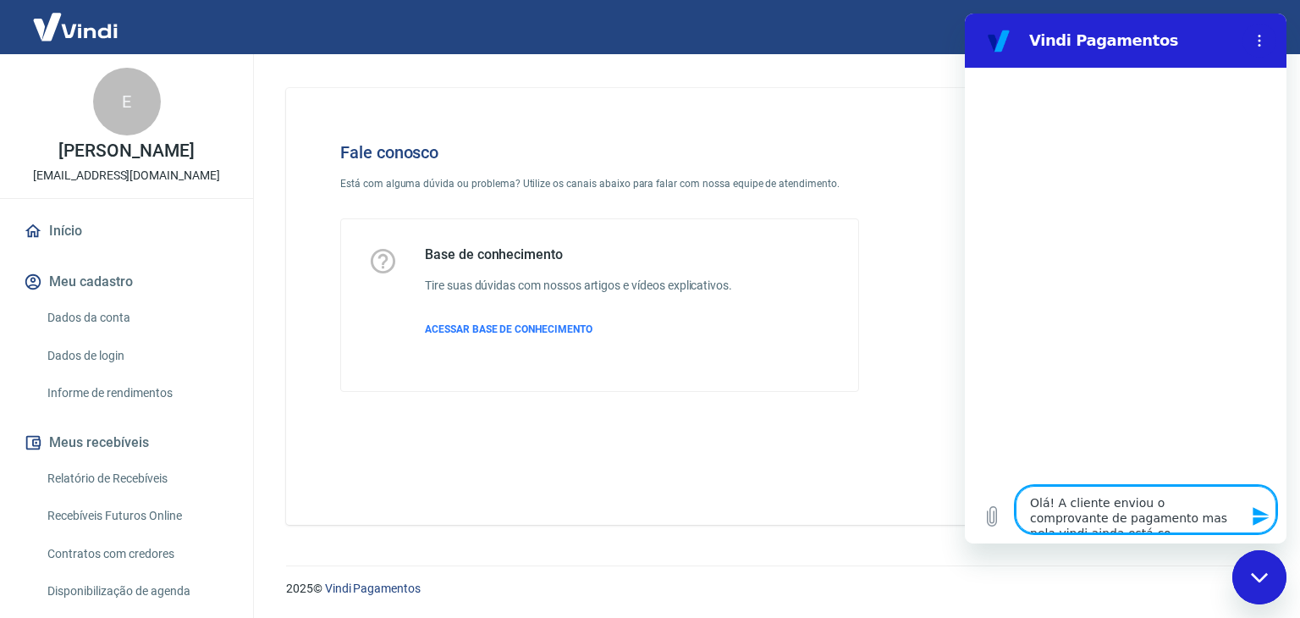
type textarea "x"
type textarea "Olá! A cliente enviou o comprovante de pagamento mas pela vindi ainda está como"
type textarea "x"
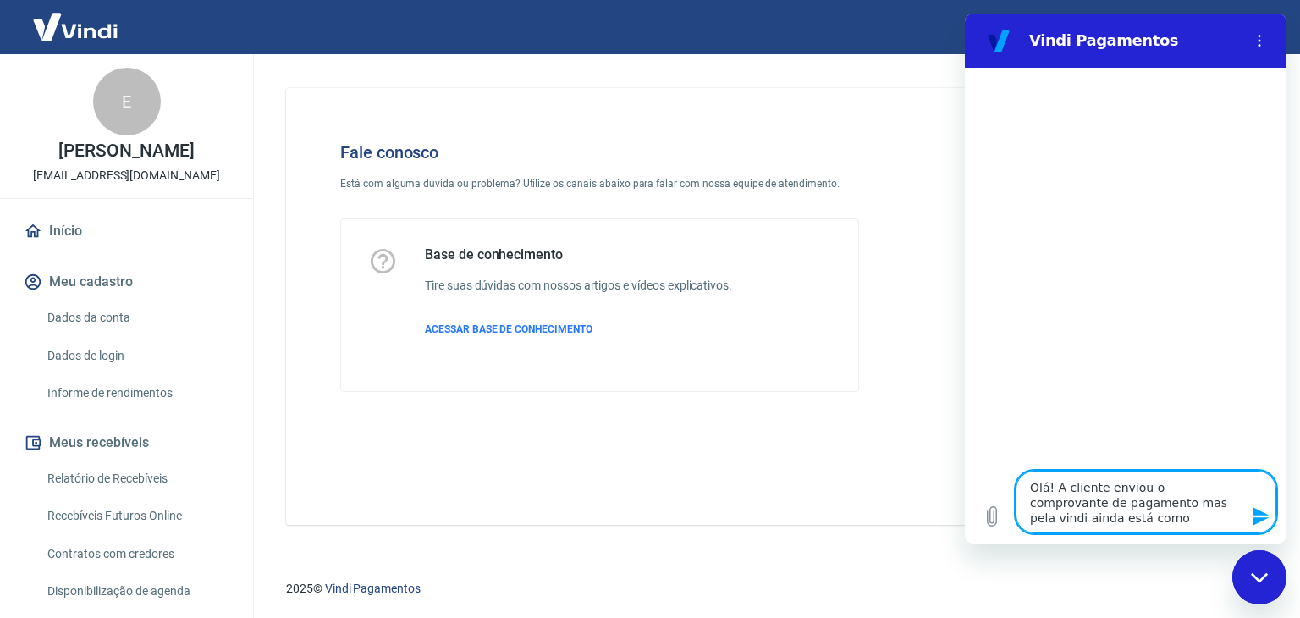
type textarea "Olá! A cliente enviou o comprovante de pagamento mas pela vindi ainda está como"
type textarea "x"
type textarea "Olá! A cliente enviou o comprovante de pagamento mas pela vindi ainda está como…"
type textarea "x"
type textarea "Olá! A cliente enviou o comprovante de pagamento mas pela vindi ainda está como…"
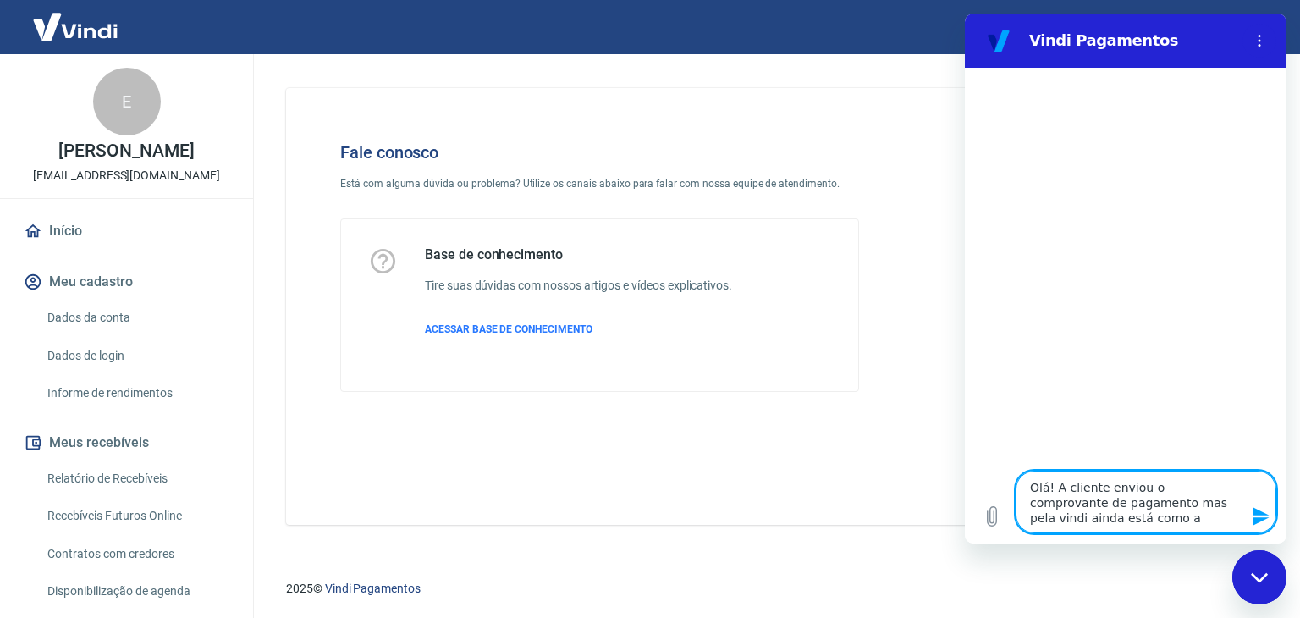
type textarea "x"
type textarea "Olá! A cliente enviou o comprovante de pagamento mas pela vindi ainda está como…"
type textarea "x"
type textarea "Olá! A cliente enviou o comprovante de pagamento mas pela vindi ainda está como…"
type textarea "x"
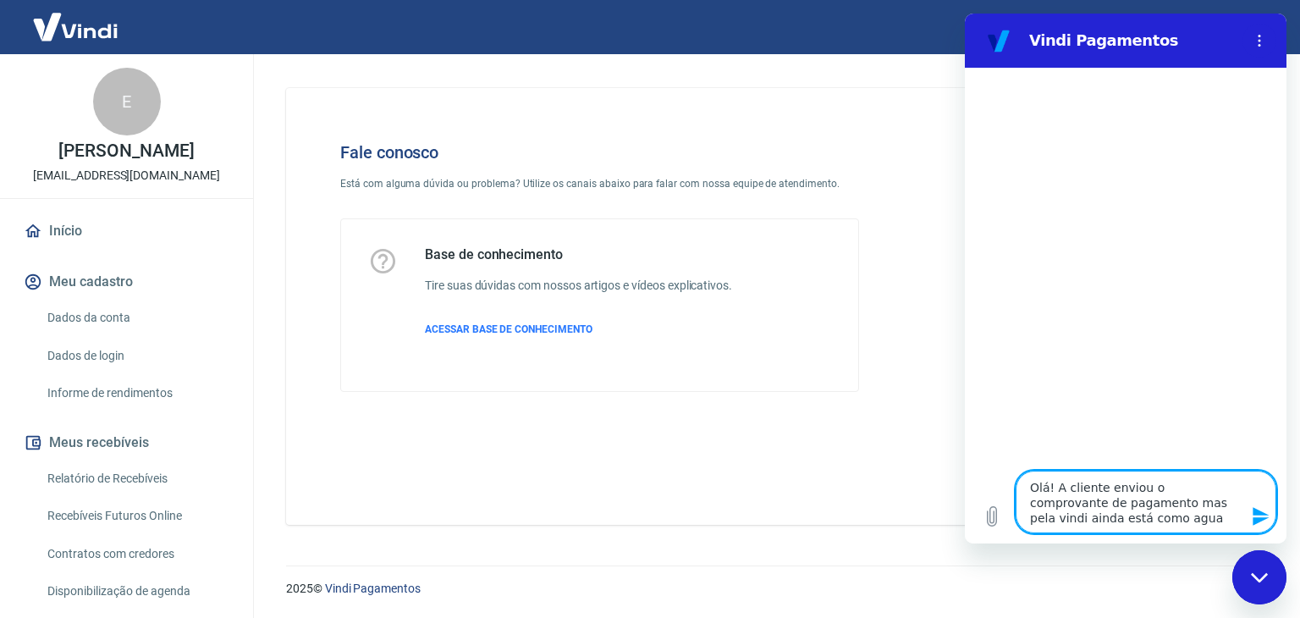
type textarea "Olá! A cliente enviou o comprovante de pagamento mas pela vindi ainda está como…"
type textarea "x"
type textarea "Olá! A cliente enviou o comprovante de pagamento mas pela vindi ainda está como…"
type textarea "x"
type textarea "Olá! A cliente enviou o comprovante de pagamento mas pela vindi ainda está como…"
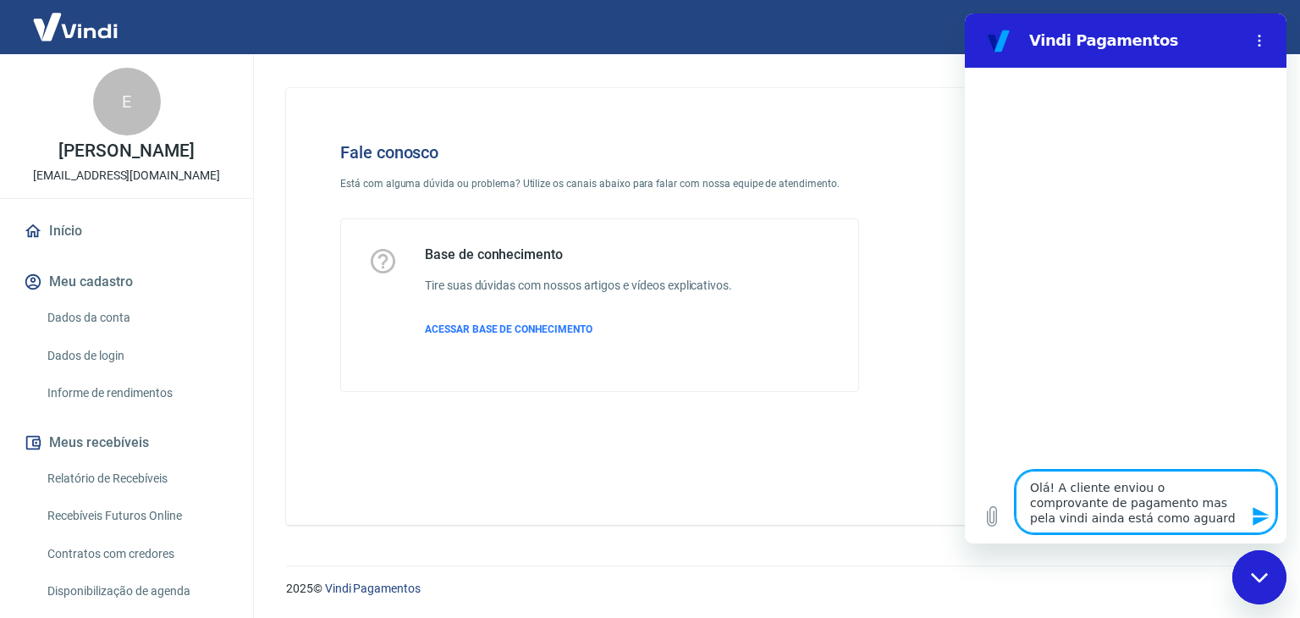
type textarea "x"
type textarea "Olá! A cliente enviou o comprovante de pagamento mas pela vindi ainda está como…"
type textarea "x"
type textarea "Olá! A cliente enviou o comprovante de pagamento mas pela vindi ainda está como…"
type textarea "x"
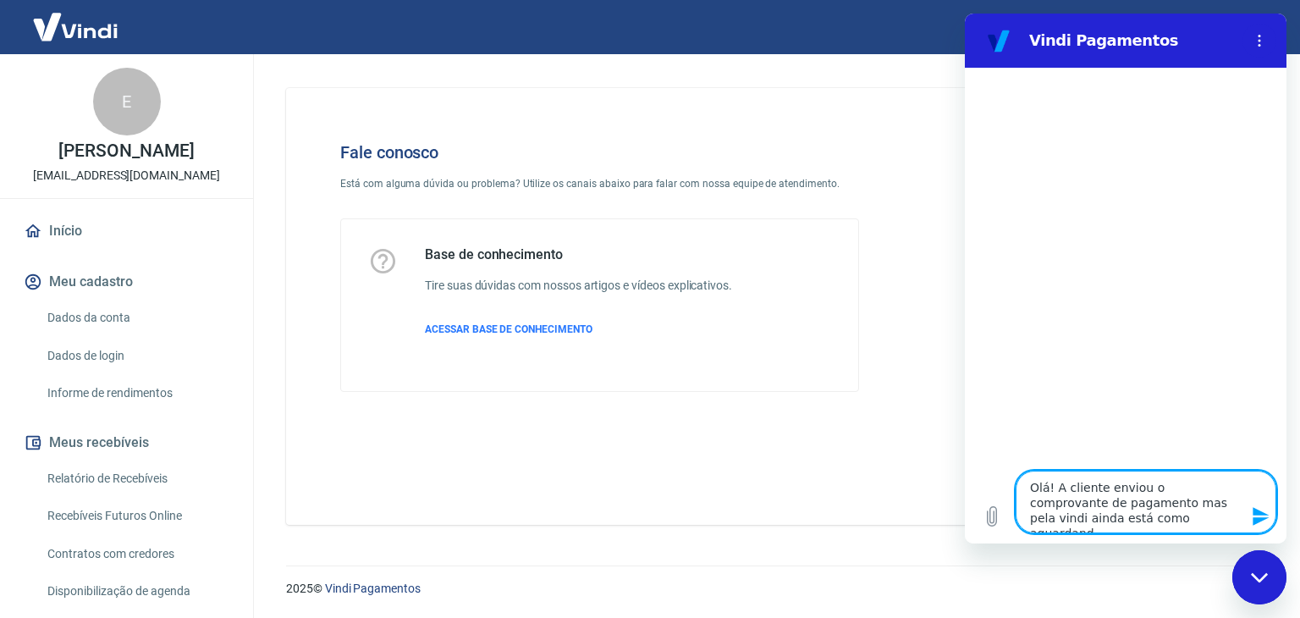
type textarea "Olá! A cliente enviou o comprovante de pagamento mas pela vindi ainda está como…"
type textarea "x"
type textarea "Olá! A cliente enviou o comprovante de pagamento mas pela vindi ainda está como…"
type textarea "x"
type textarea "Olá! A cliente enviou o comprovante de pagamento mas pela vindi ainda está como…"
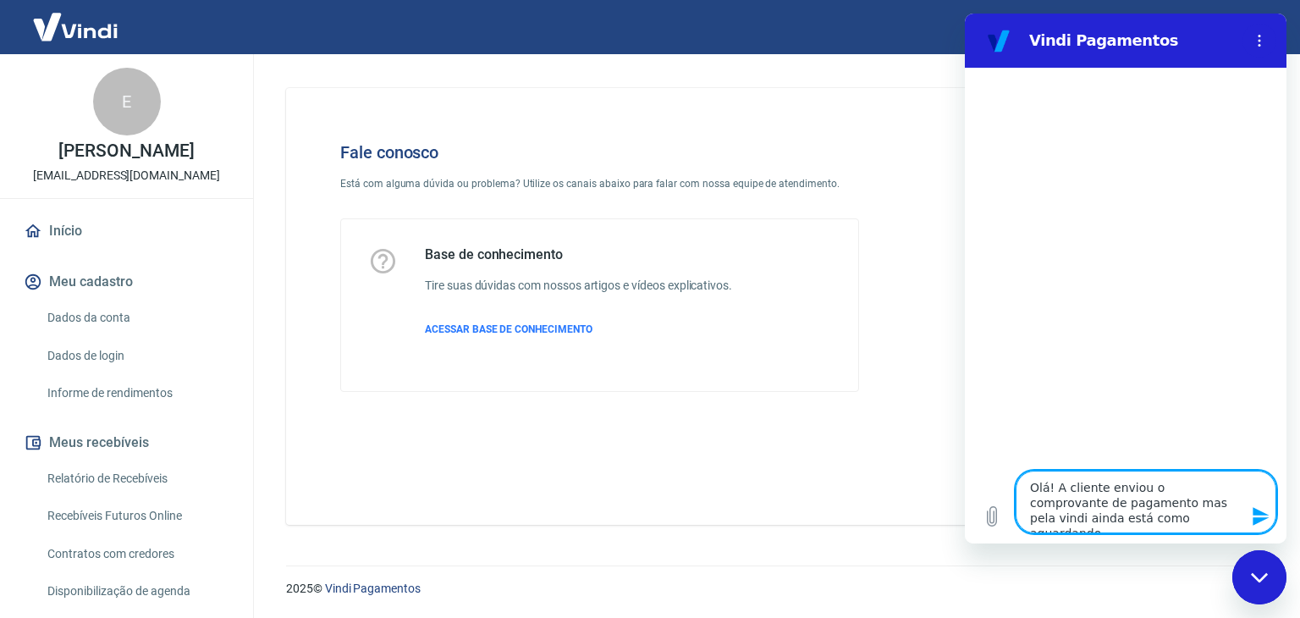
type textarea "x"
type textarea "Olá! A cliente enviou o comprovante de pagamento mas pela vindi ainda está como…"
type textarea "x"
type textarea "Olá! A cliente enviou o comprovante de pagamento mas pela vindi ainda está como…"
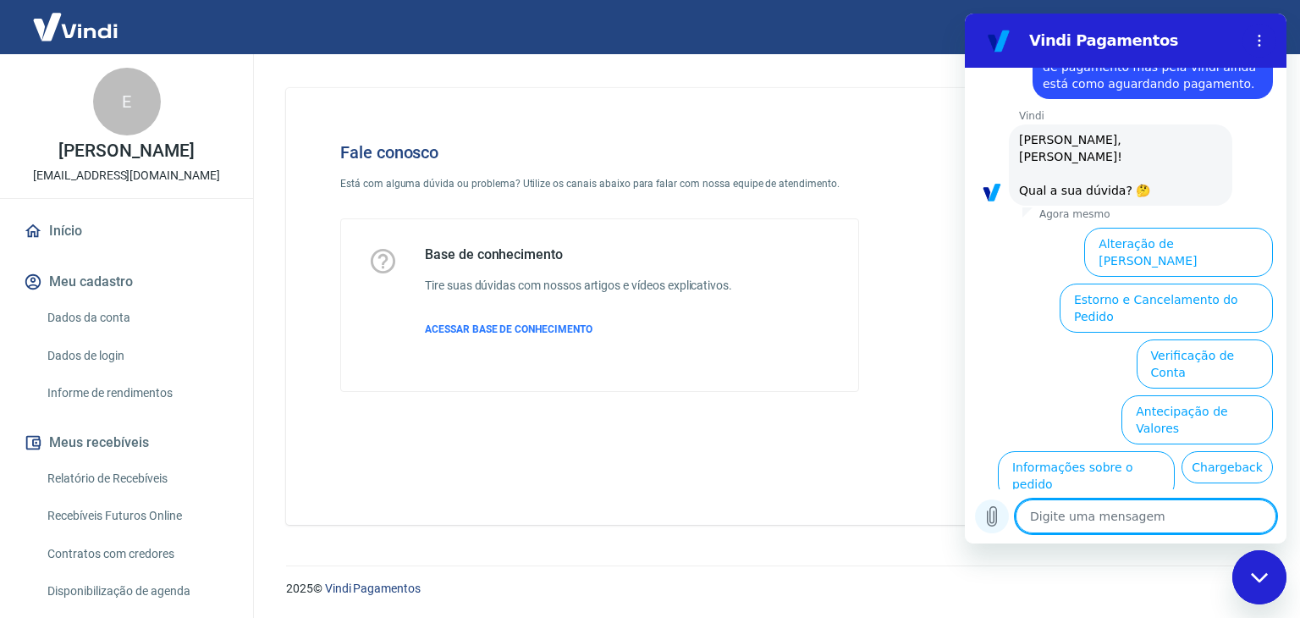
scroll to position [133, 0]
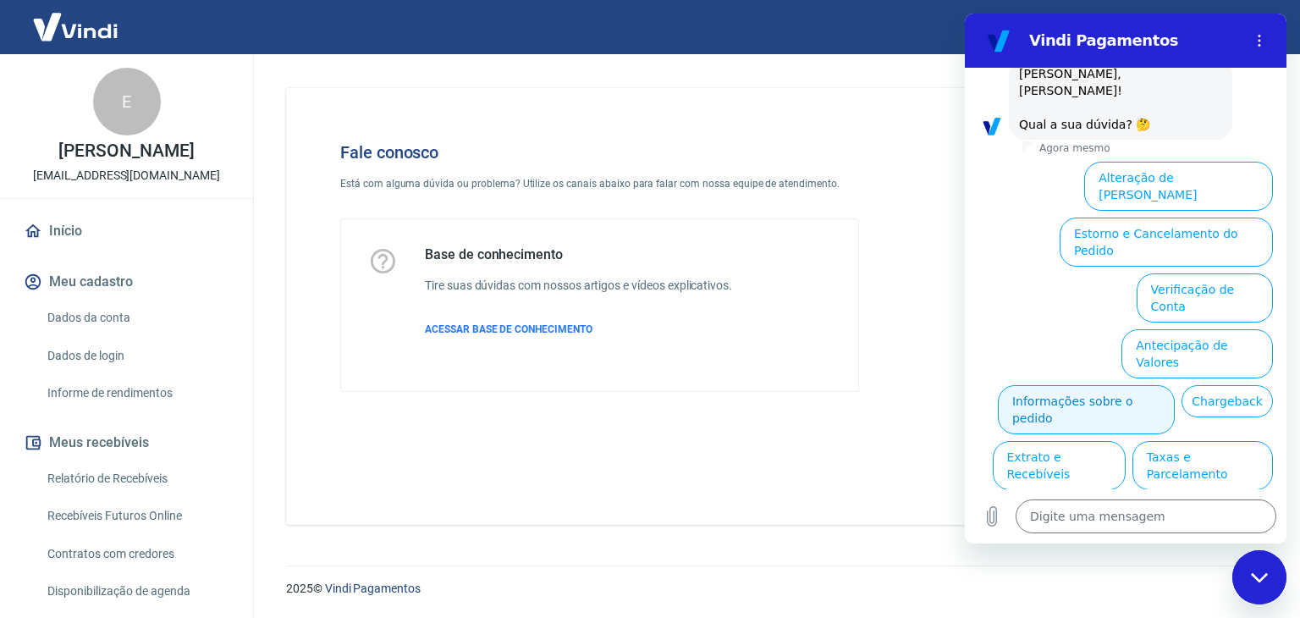
click at [1068, 385] on button "Informações sobre o pedido" at bounding box center [1086, 409] width 177 height 49
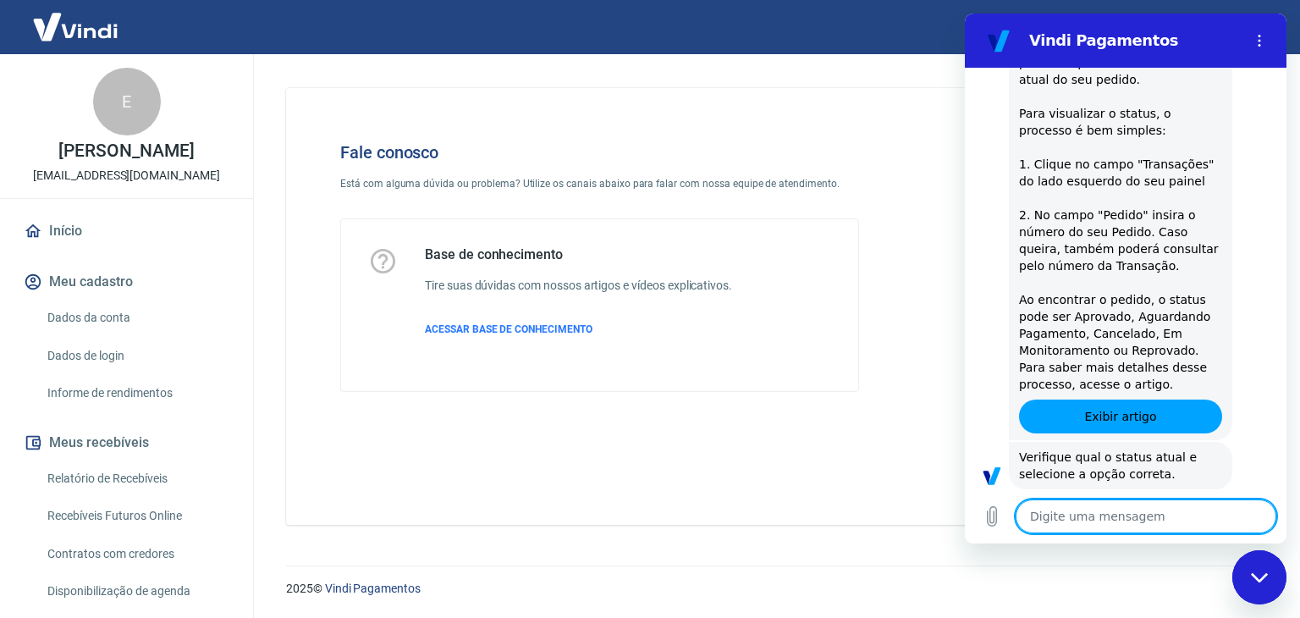
scroll to position [427, 0]
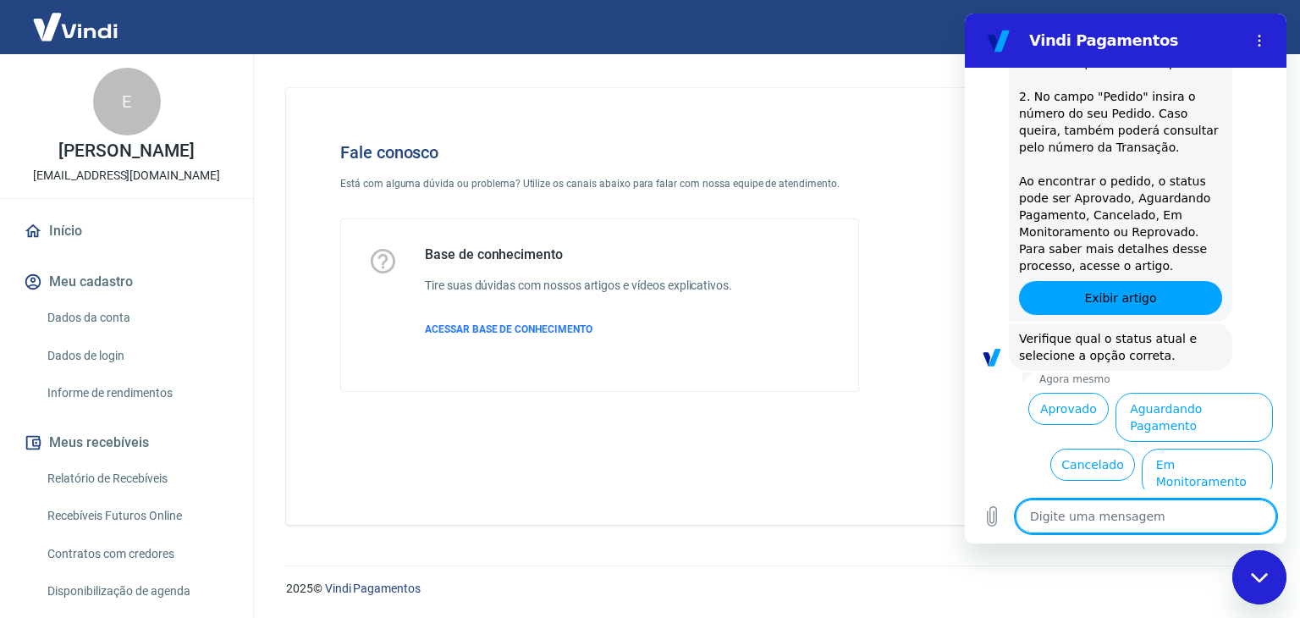
click at [1181, 393] on button "Aguardando Pagamento" at bounding box center [1194, 417] width 157 height 49
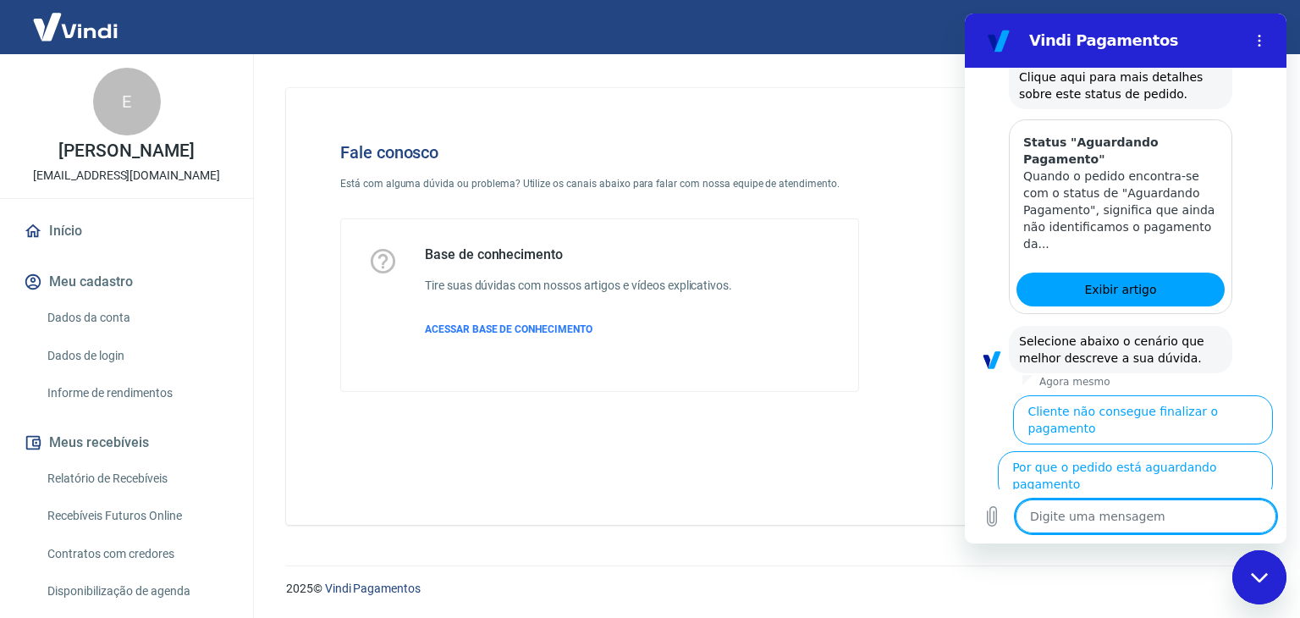
scroll to position [905, 0]
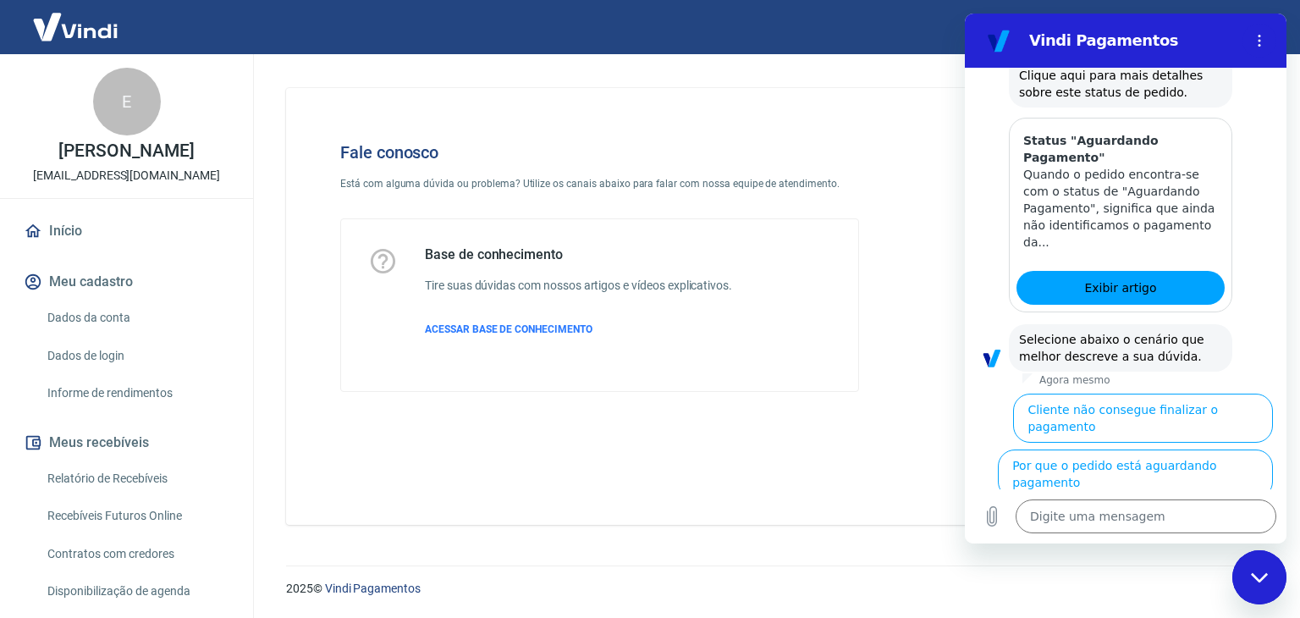
click at [1196, 505] on button "Cliente pagou, mas pedido consta 'Aguardando Pagamento'" at bounding box center [1169, 538] width 207 height 66
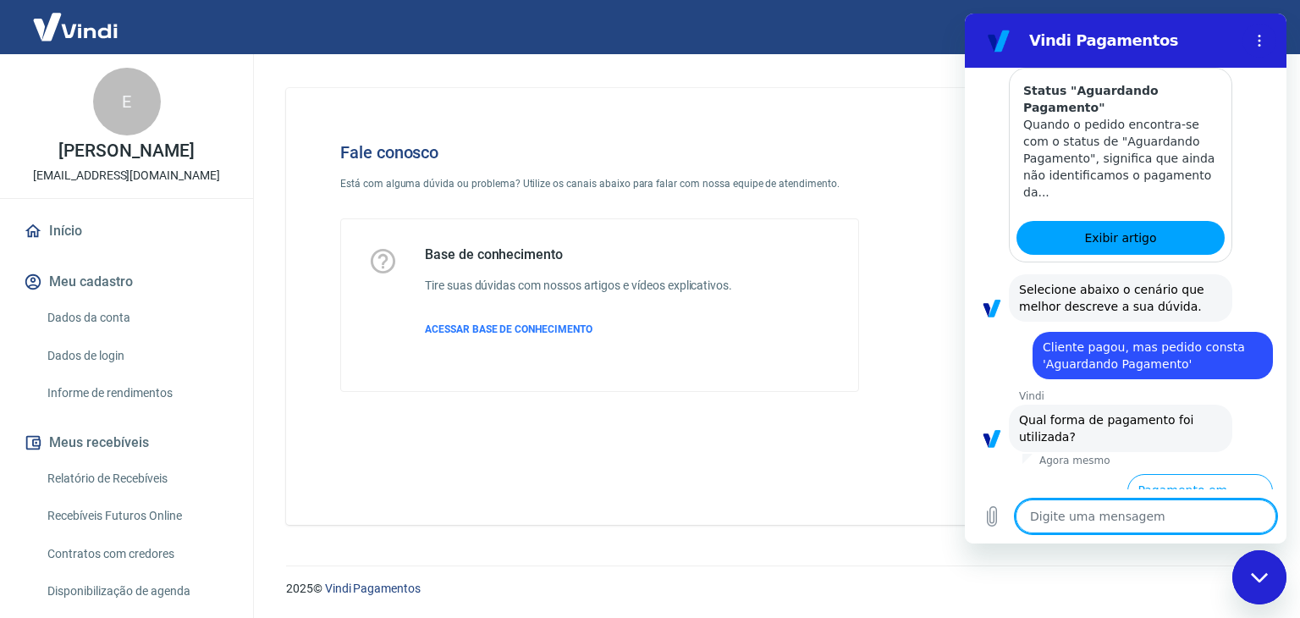
scroll to position [1019, 0]
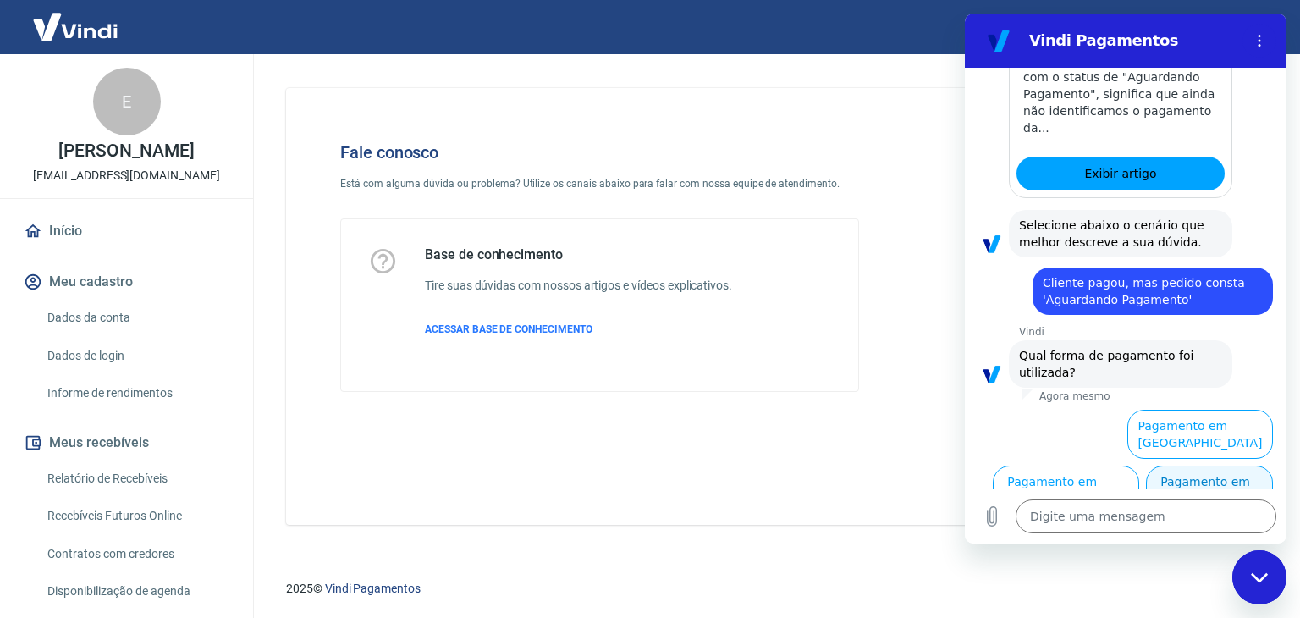
click at [1199, 474] on button "Pagamento em Pix" at bounding box center [1209, 490] width 127 height 49
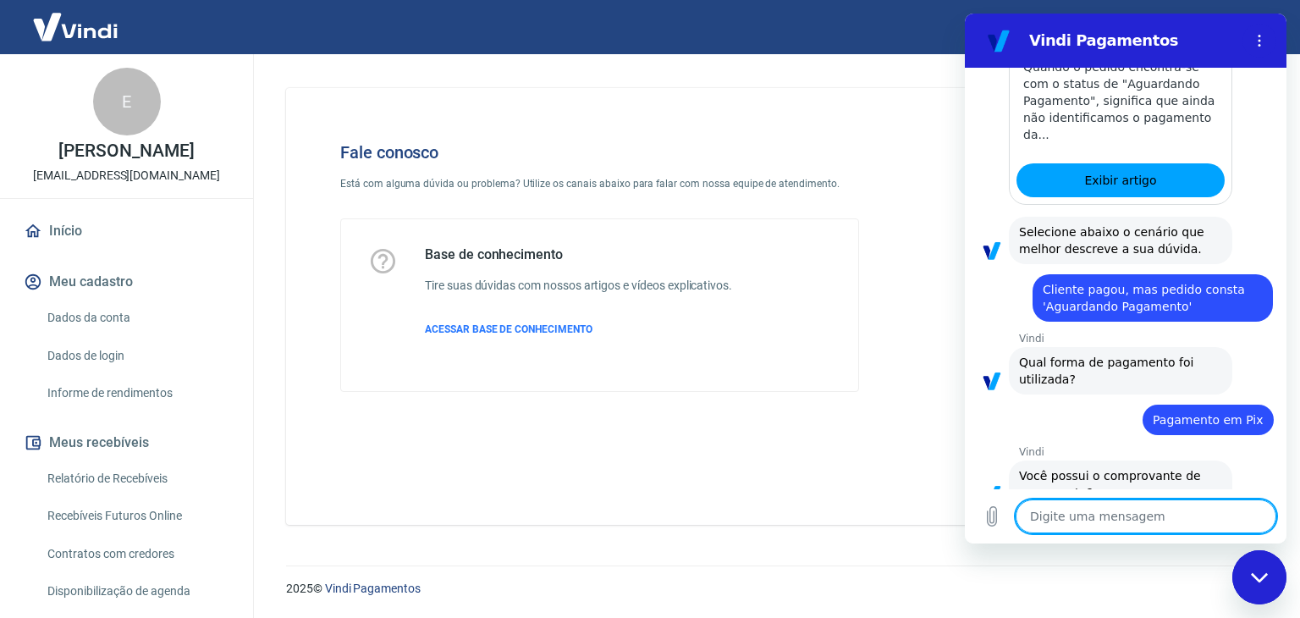
scroll to position [1055, 0]
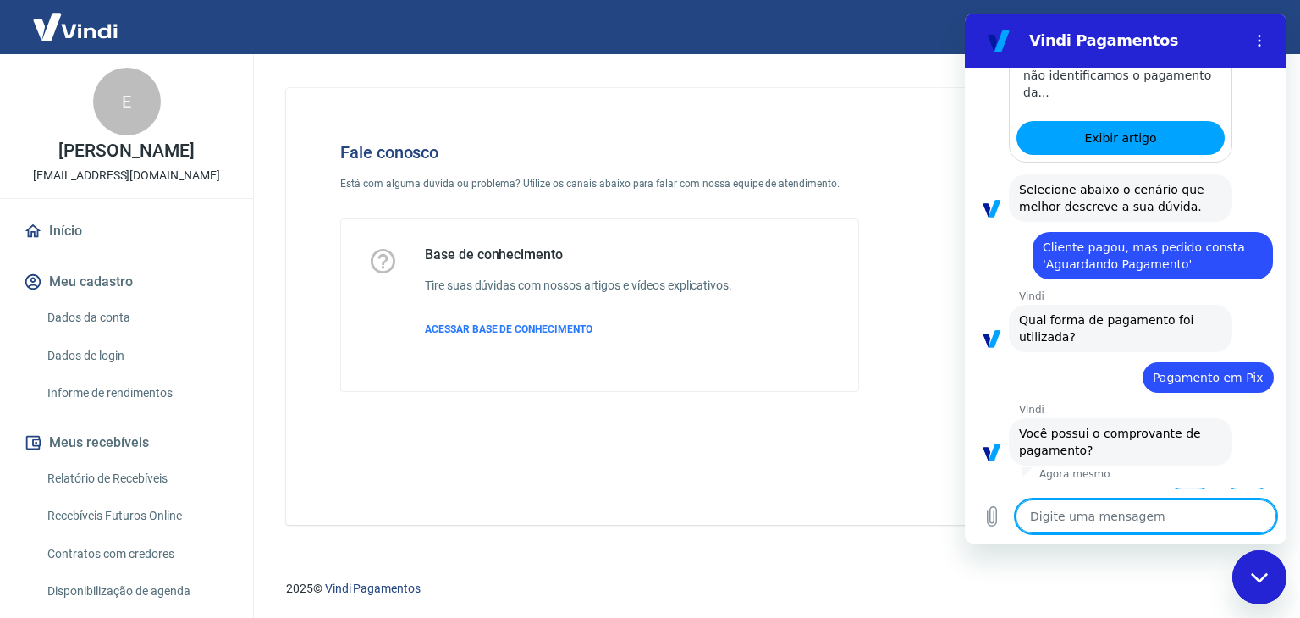
click at [1190, 488] on button "Sim" at bounding box center [1190, 504] width 49 height 32
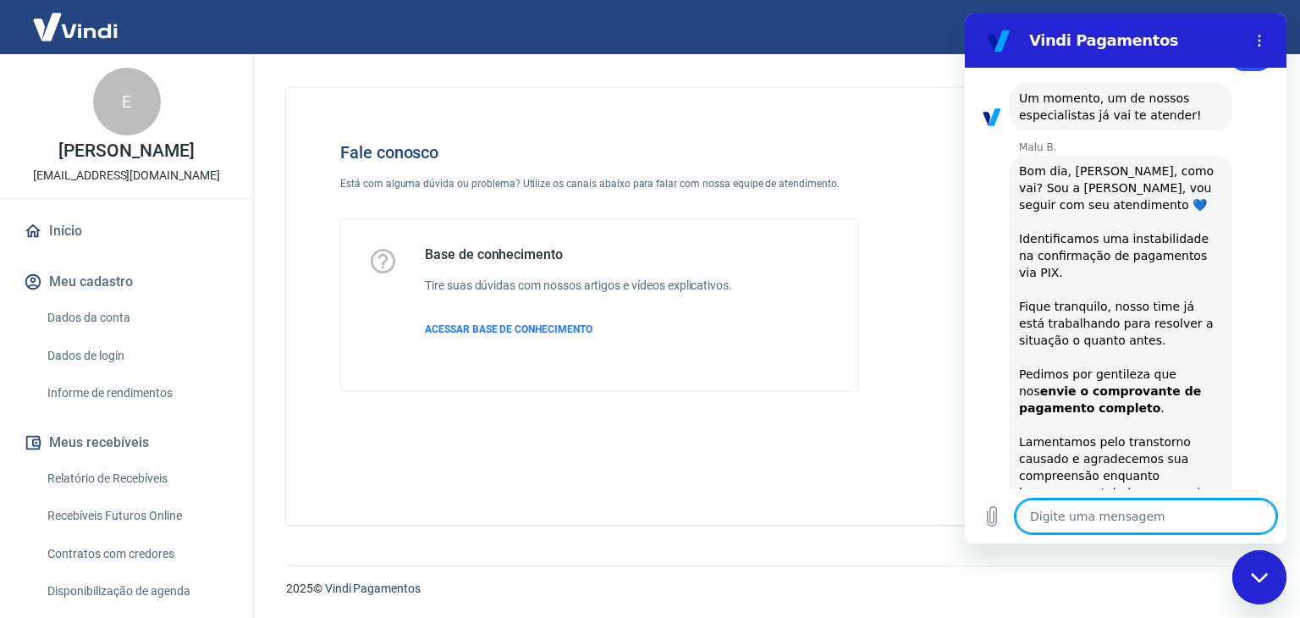
scroll to position [1493, 0]
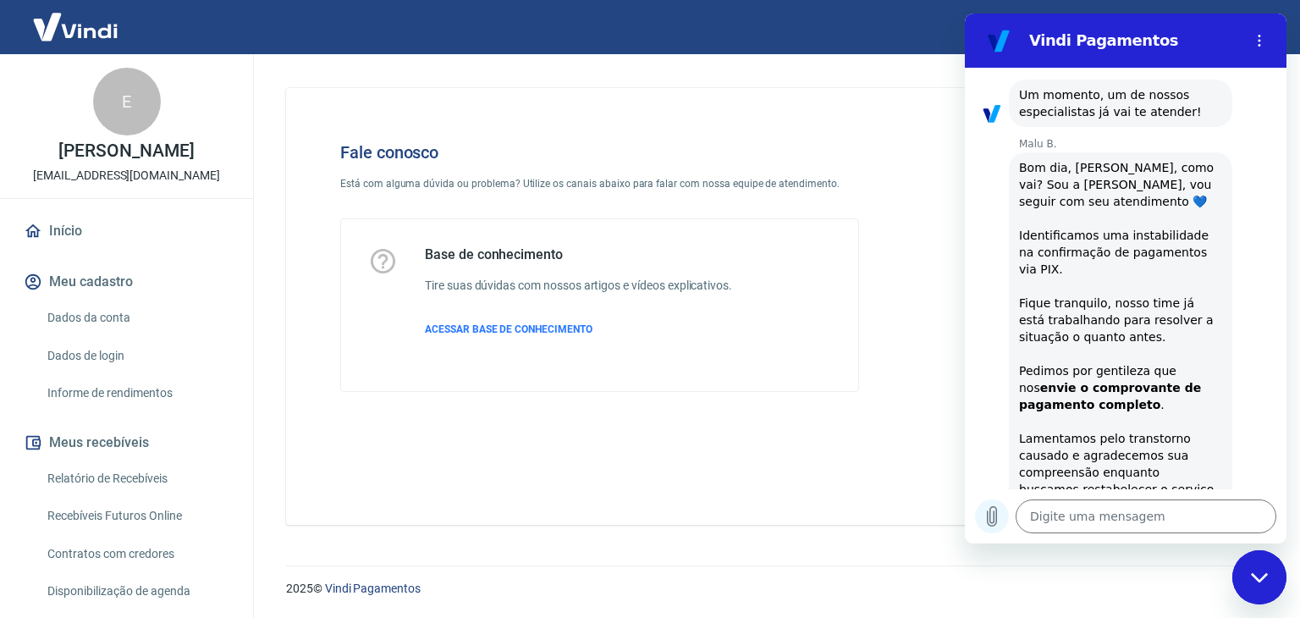
click at [996, 516] on icon "Carregar arquivo" at bounding box center [992, 516] width 9 height 19
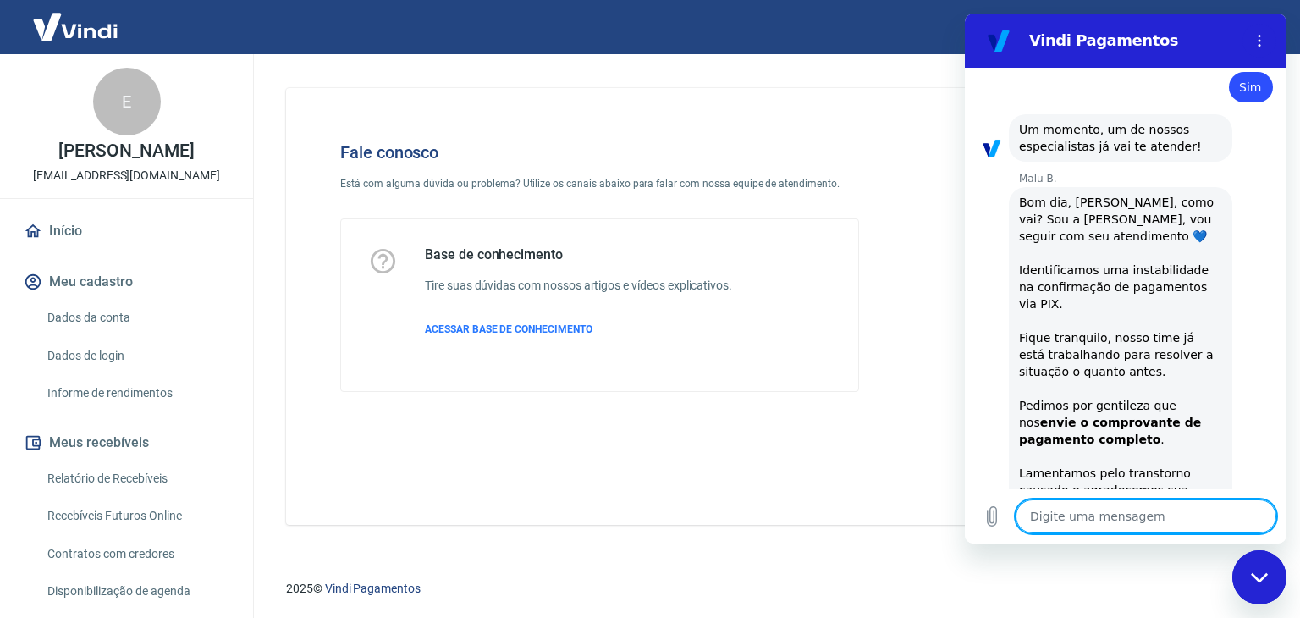
scroll to position [1628, 0]
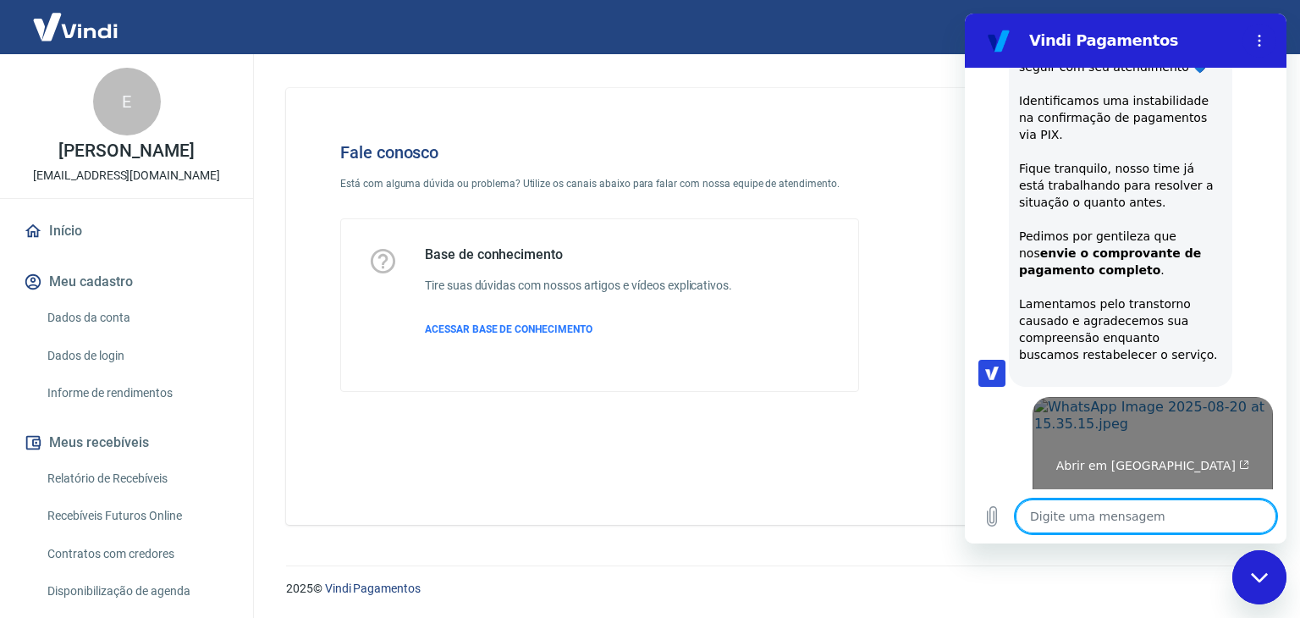
click at [1196, 397] on link "Abrir em [GEOGRAPHIC_DATA]" at bounding box center [1153, 459] width 240 height 124
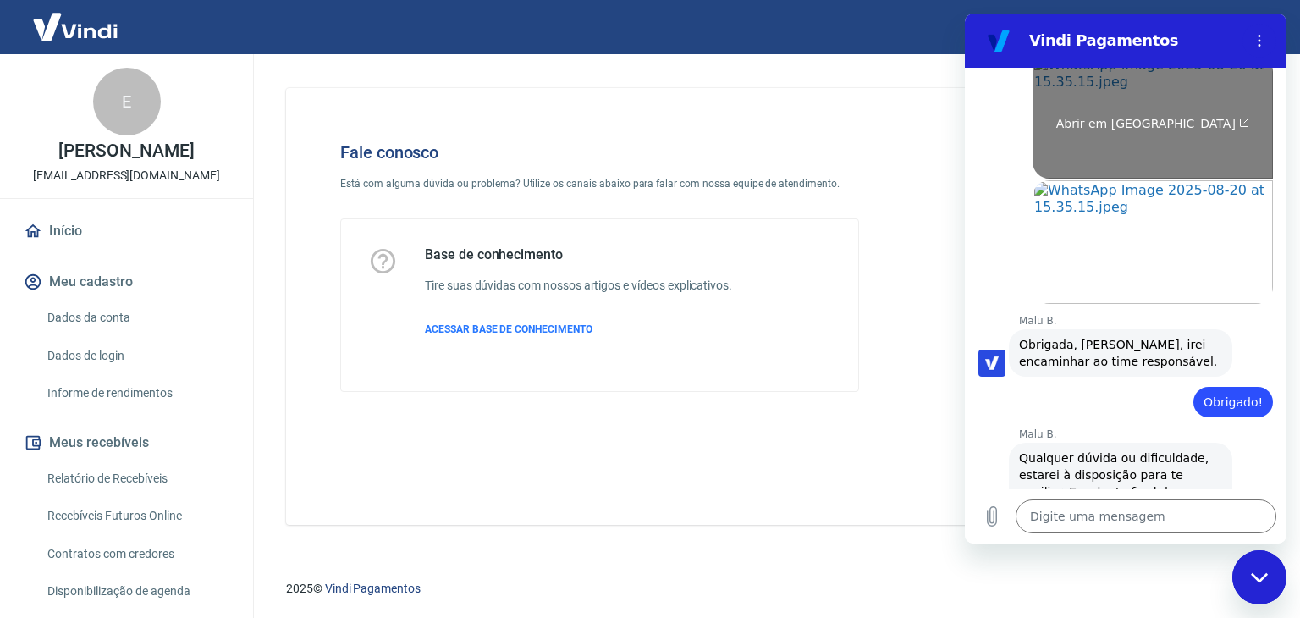
scroll to position [1973, 0]
